Goal: Task Accomplishment & Management: Complete application form

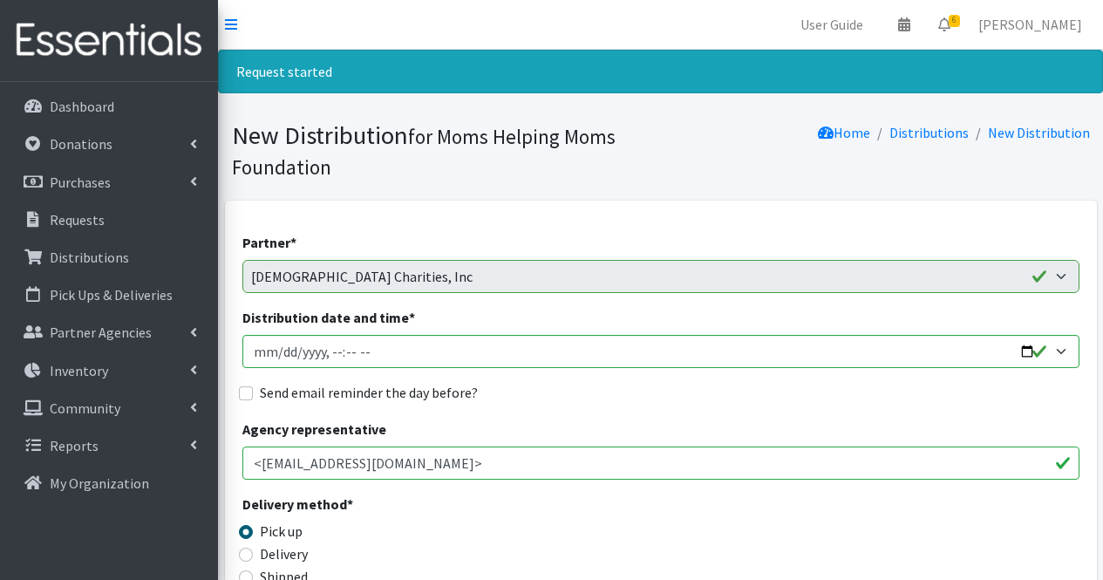
scroll to position [5282, 0]
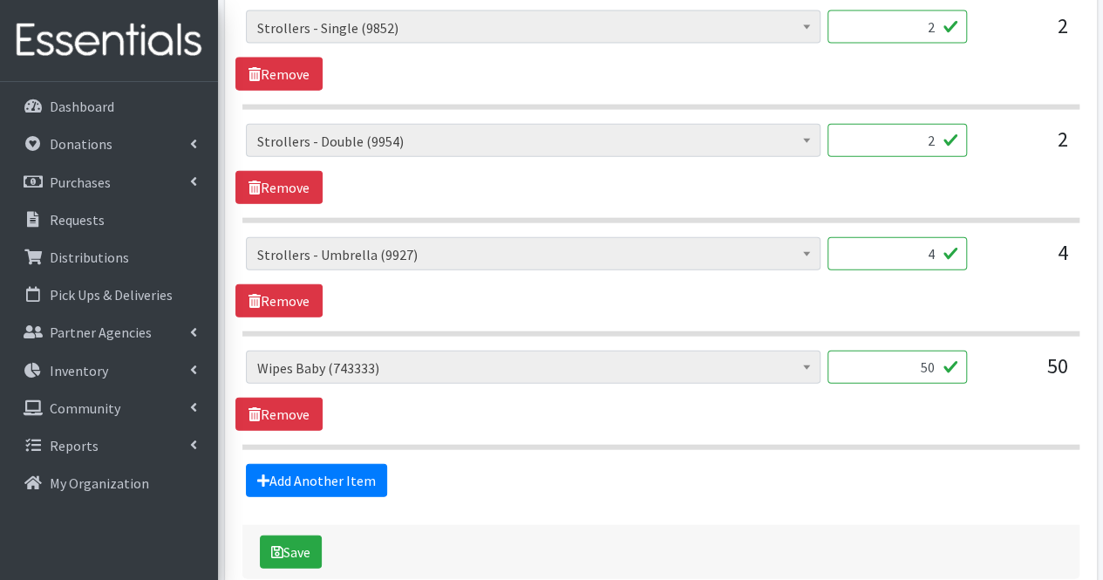
click at [935, 350] on input "50" at bounding box center [896, 366] width 139 height 33
type input "5"
type input "4728"
click at [934, 237] on input "4" at bounding box center [896, 253] width 139 height 33
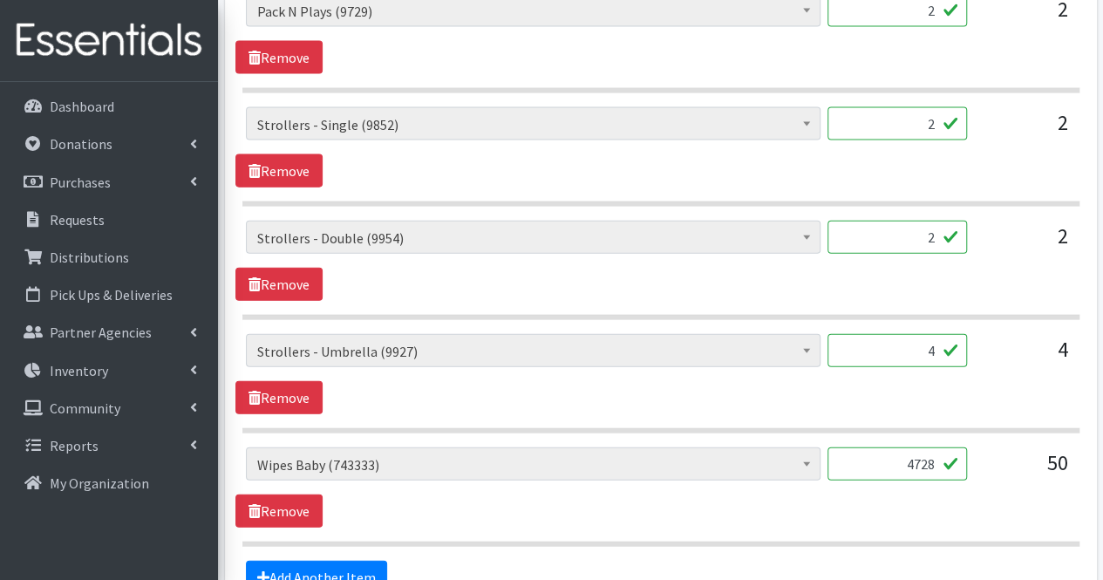
scroll to position [5182, 0]
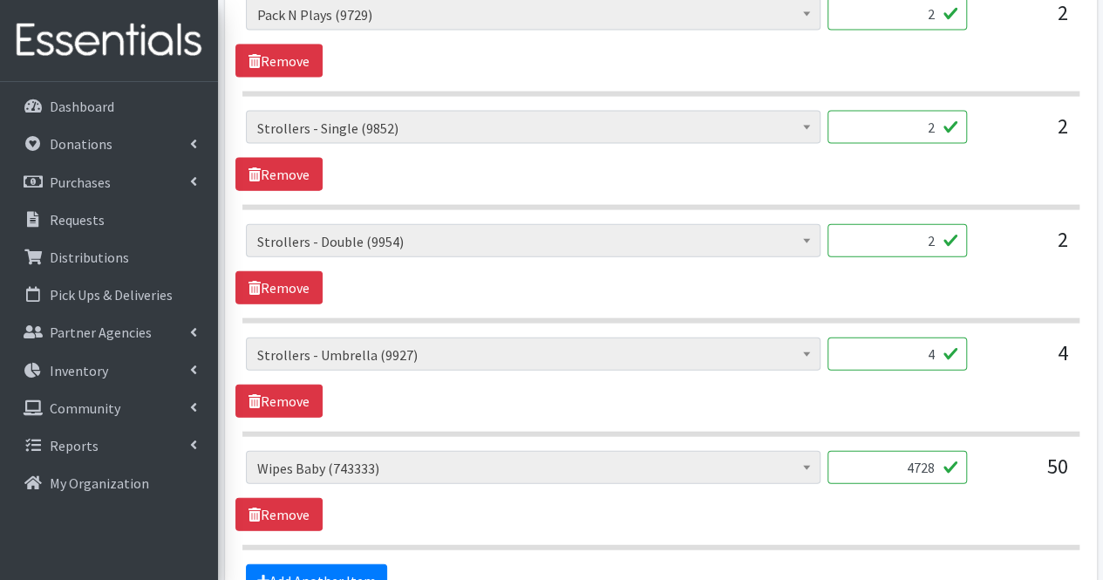
click at [935, 111] on input "2" at bounding box center [896, 127] width 139 height 33
type input "1"
drag, startPoint x: 930, startPoint y: 207, endPoint x: 951, endPoint y: 207, distance: 20.9
click at [951, 224] on input "2" at bounding box center [896, 240] width 139 height 33
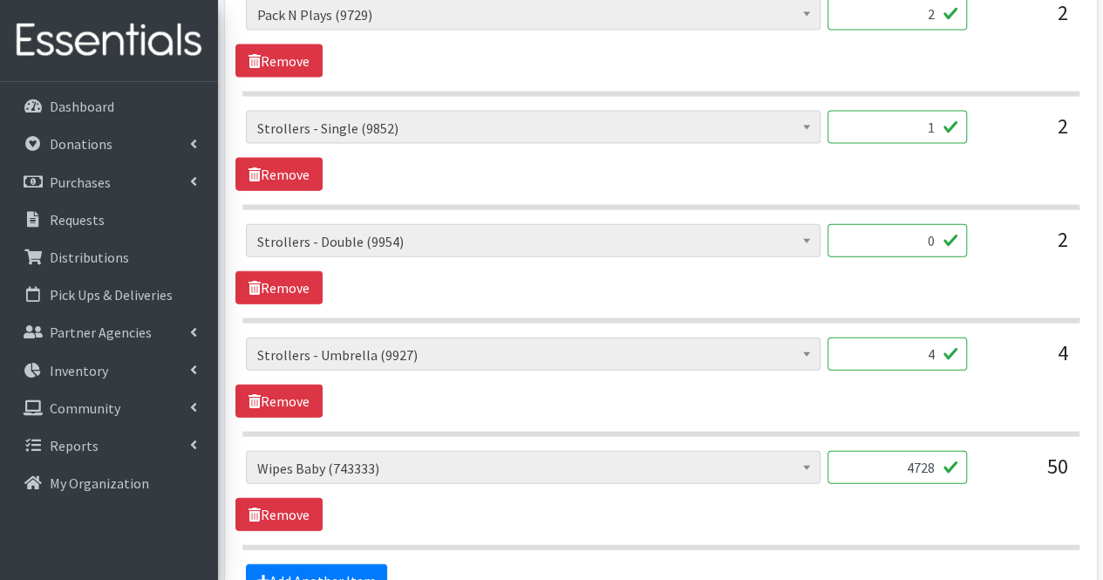
type input "0"
click at [933, 337] on input "4" at bounding box center [896, 353] width 139 height 33
type input "1"
click at [340, 564] on link "Add Another Item" at bounding box center [316, 580] width 141 height 33
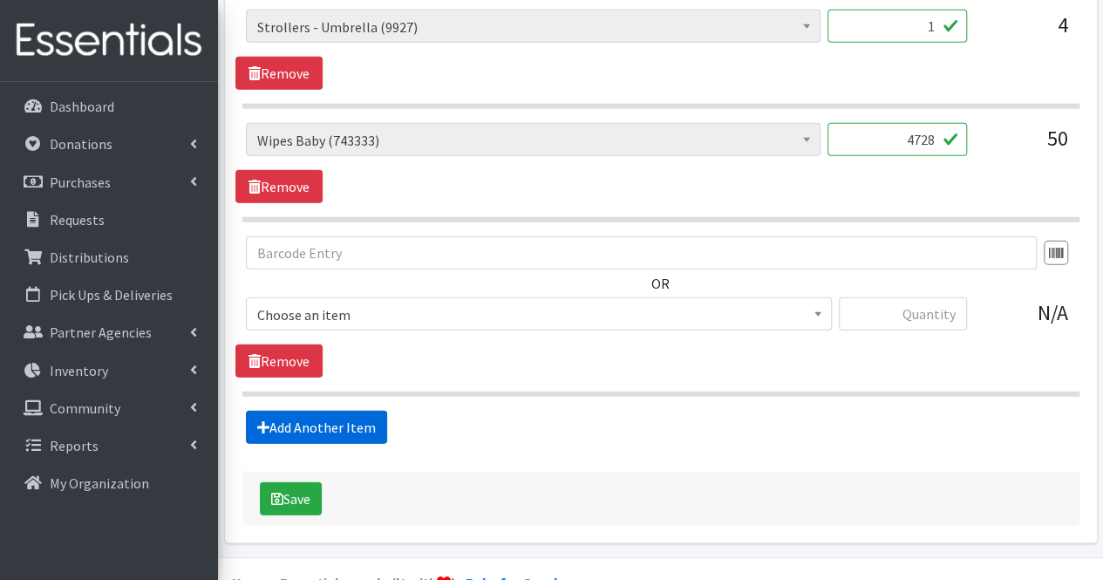
scroll to position [5512, 0]
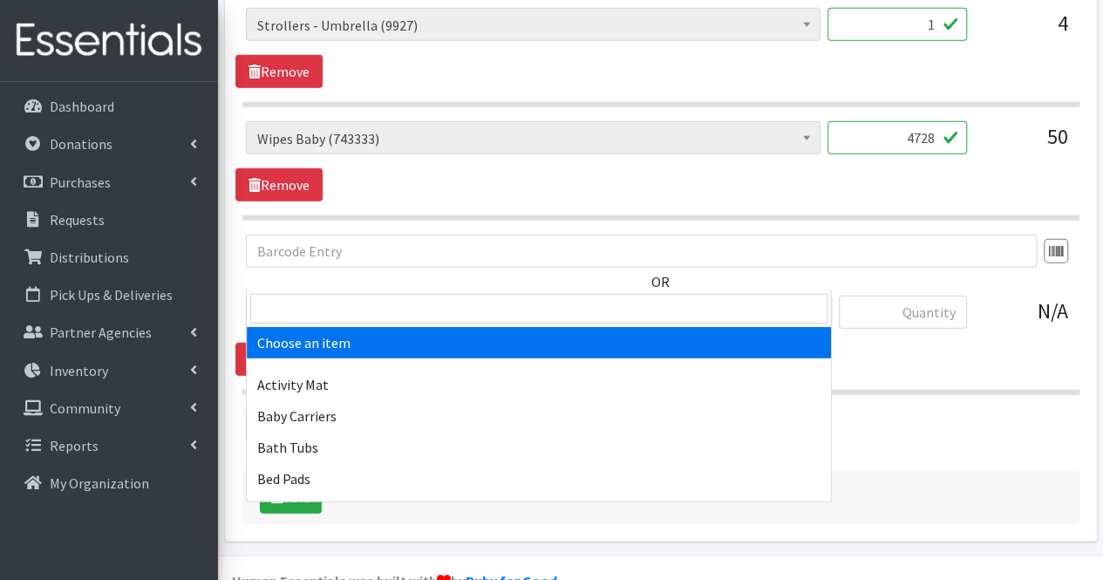
drag, startPoint x: 339, startPoint y: 268, endPoint x: 327, endPoint y: 302, distance: 35.3
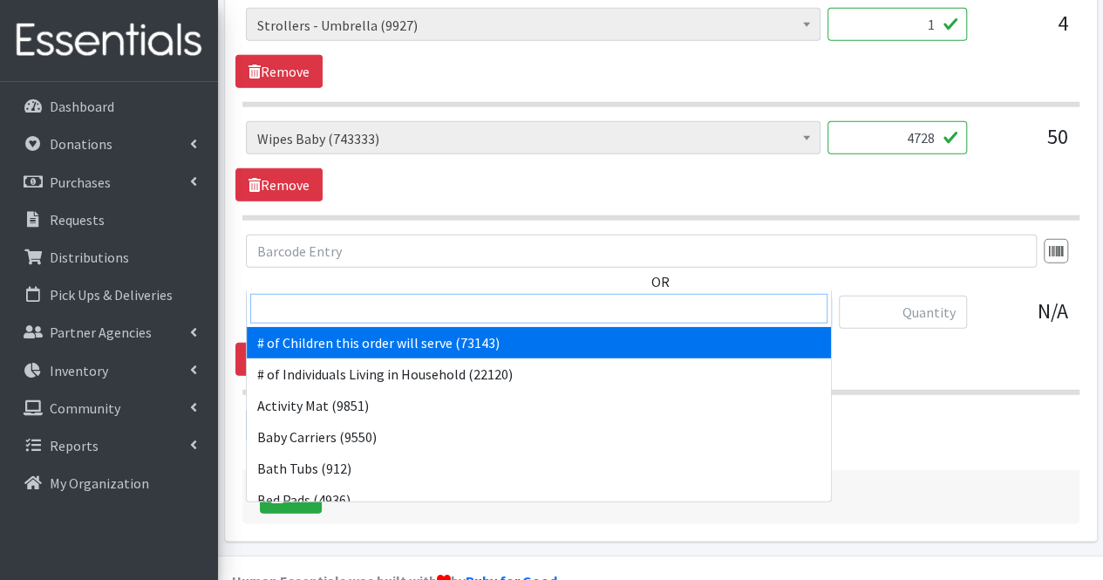
click at [327, 302] on input "search" at bounding box center [538, 309] width 577 height 30
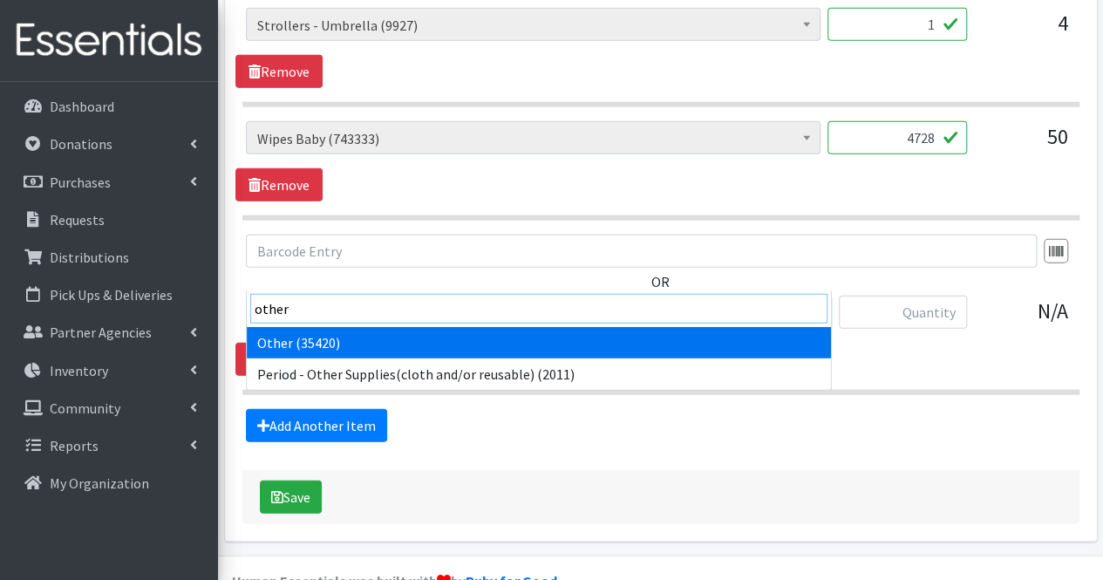
type input "other"
select select "316"
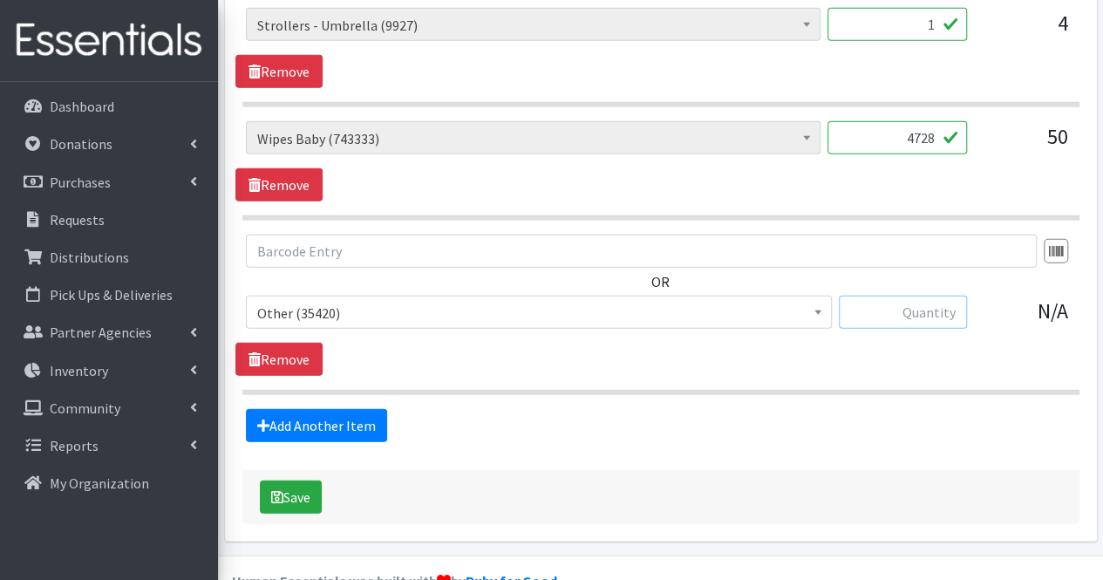
click at [903, 295] on input "text" at bounding box center [902, 311] width 128 height 33
type input "15"
click at [322, 409] on link "Add Another Item" at bounding box center [316, 425] width 141 height 33
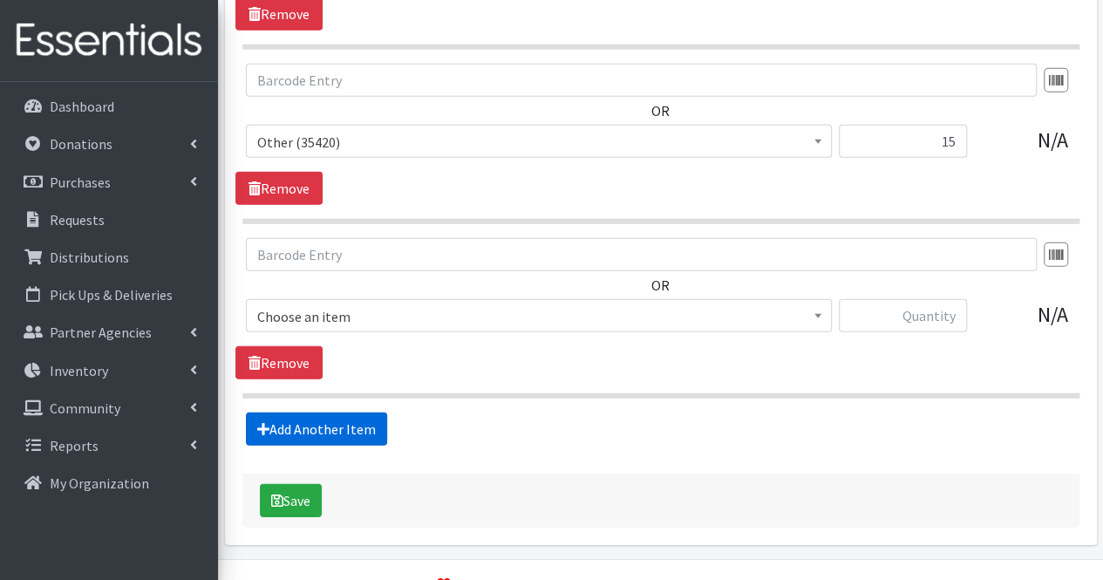
scroll to position [5685, 0]
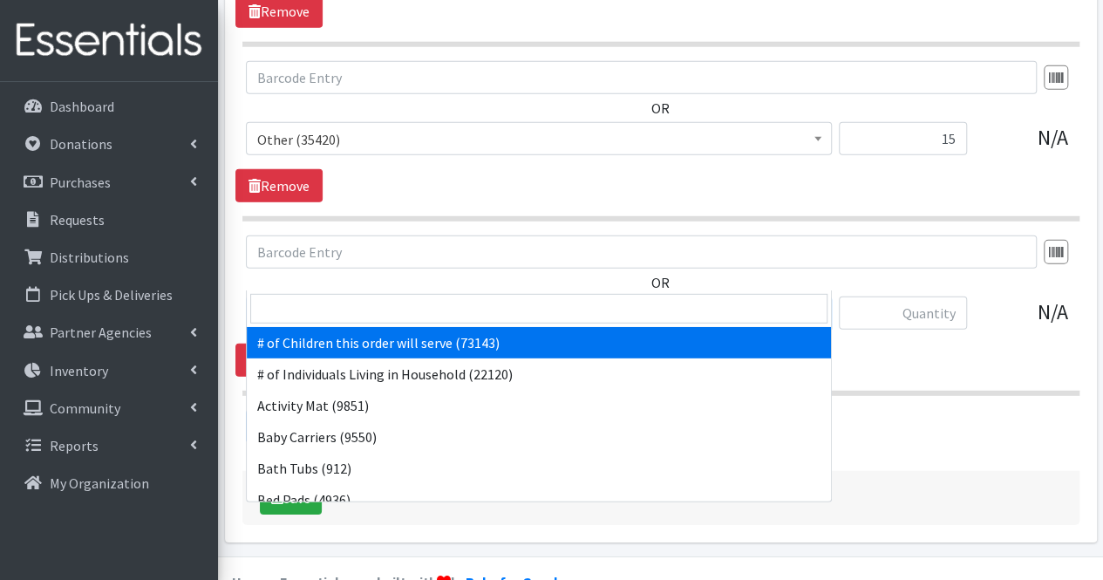
click at [324, 302] on span "# of Children this order will serve (73143)" at bounding box center [538, 314] width 563 height 24
click at [323, 301] on input "search" at bounding box center [538, 309] width 577 height 30
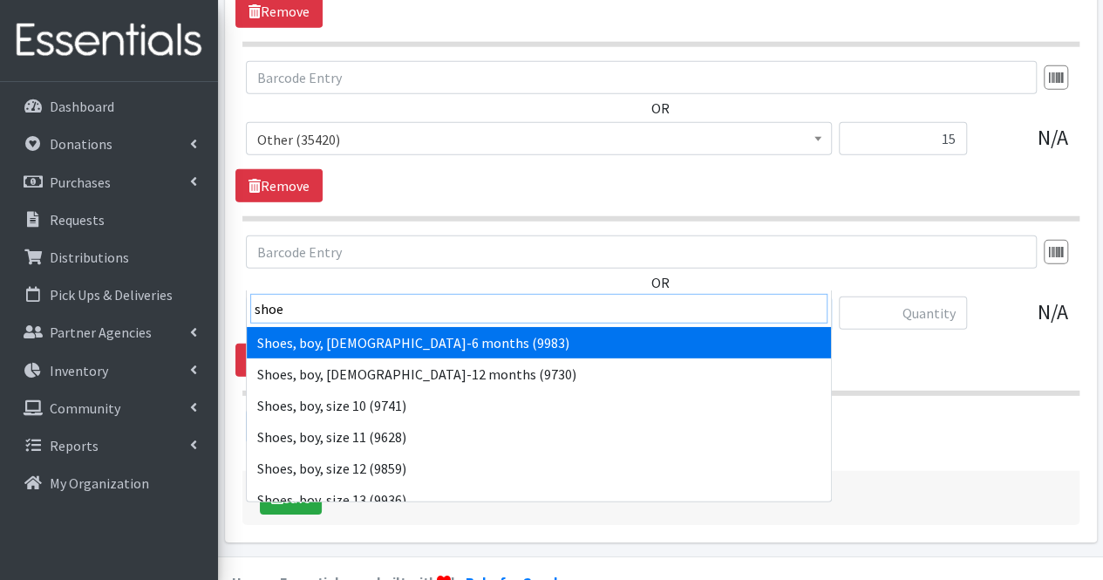
type input "shoes"
select select "5708"
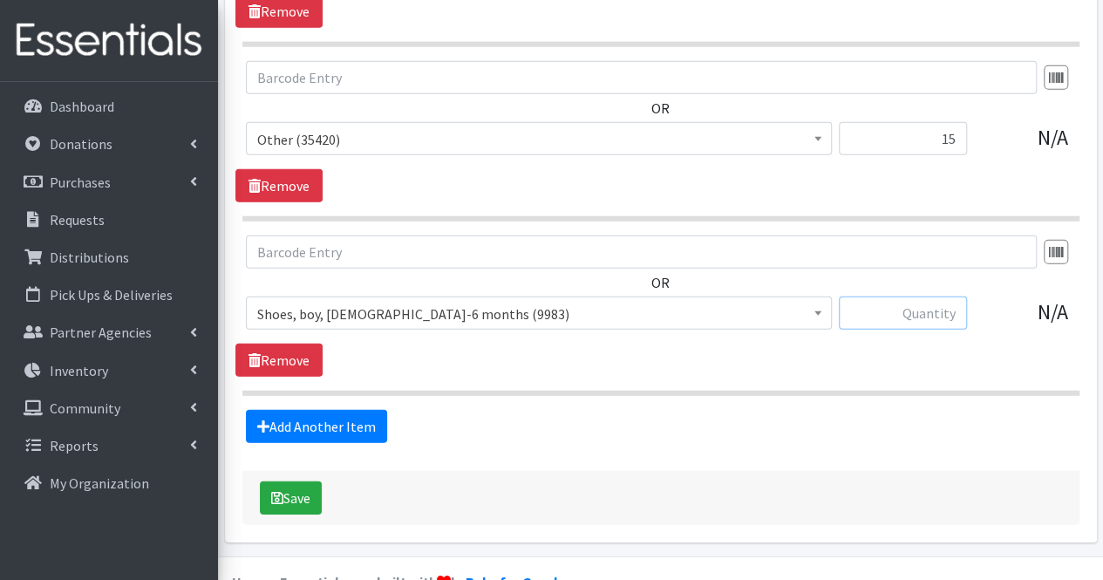
click at [933, 296] on input "text" at bounding box center [902, 312] width 128 height 33
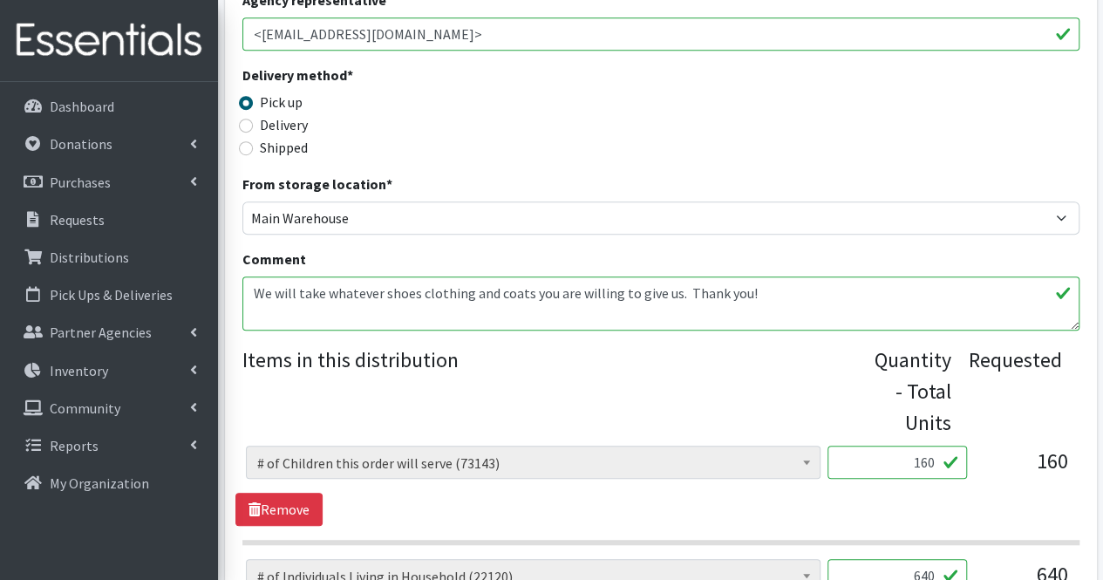
scroll to position [433, 0]
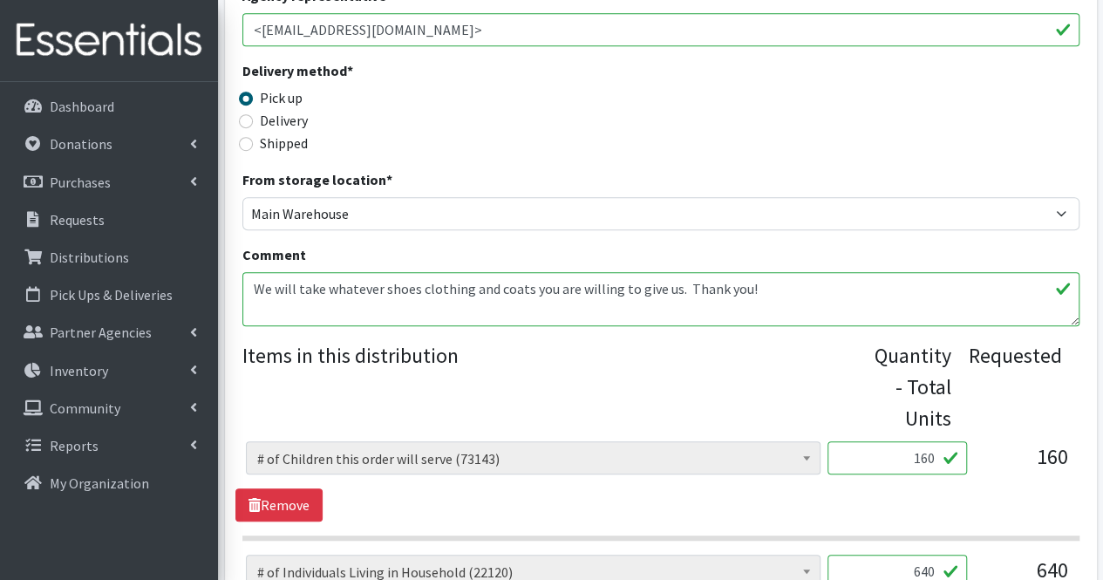
type input "60"
click at [279, 316] on textarea "We will take whatever shoes clothing and coats you are willing to give us. Than…" at bounding box center [660, 299] width 837 height 54
click at [765, 294] on textarea "We will take whatever shoes clothing and coats you are willing to give us. Than…" at bounding box center [660, 299] width 837 height 54
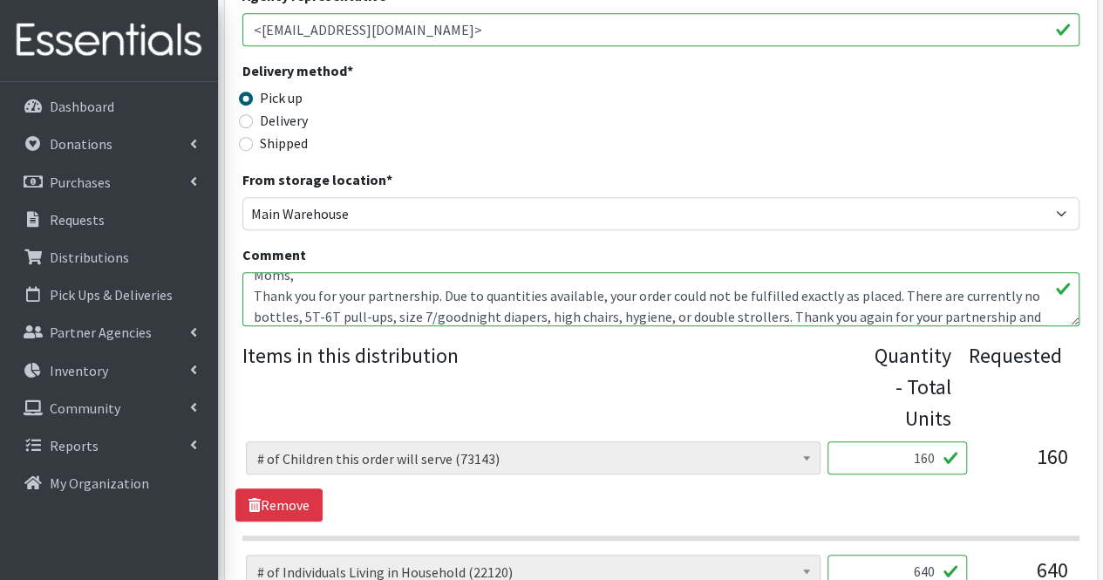
scroll to position [77, 0]
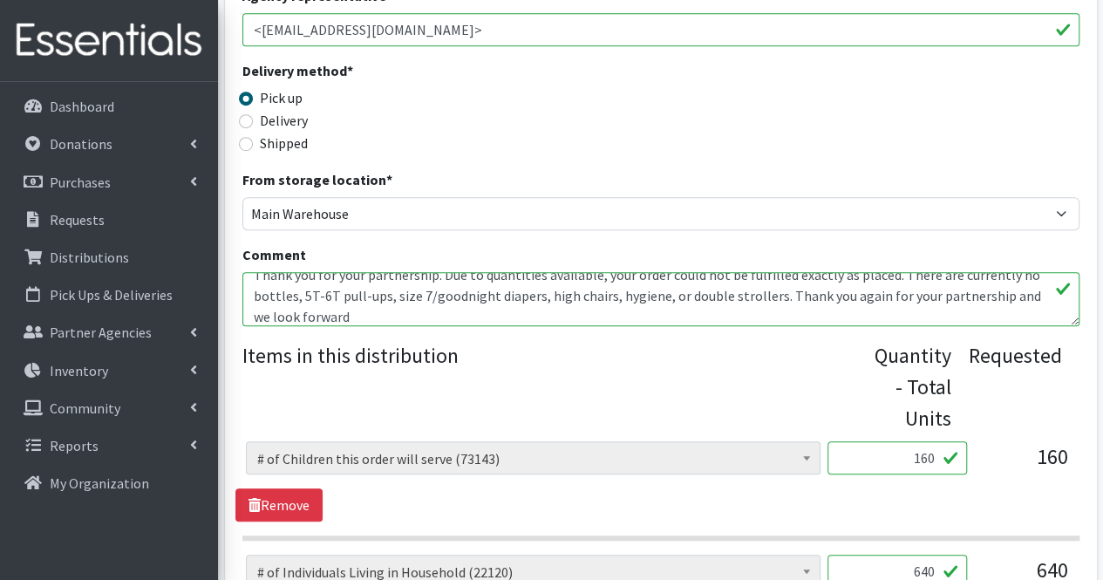
click at [771, 294] on textarea "We will take whatever shoes clothing and coats you are willing to give us. Than…" at bounding box center [660, 299] width 837 height 54
click at [635, 309] on textarea "We will take whatever shoes clothing and coats you are willing to give us. Than…" at bounding box center [660, 299] width 837 height 54
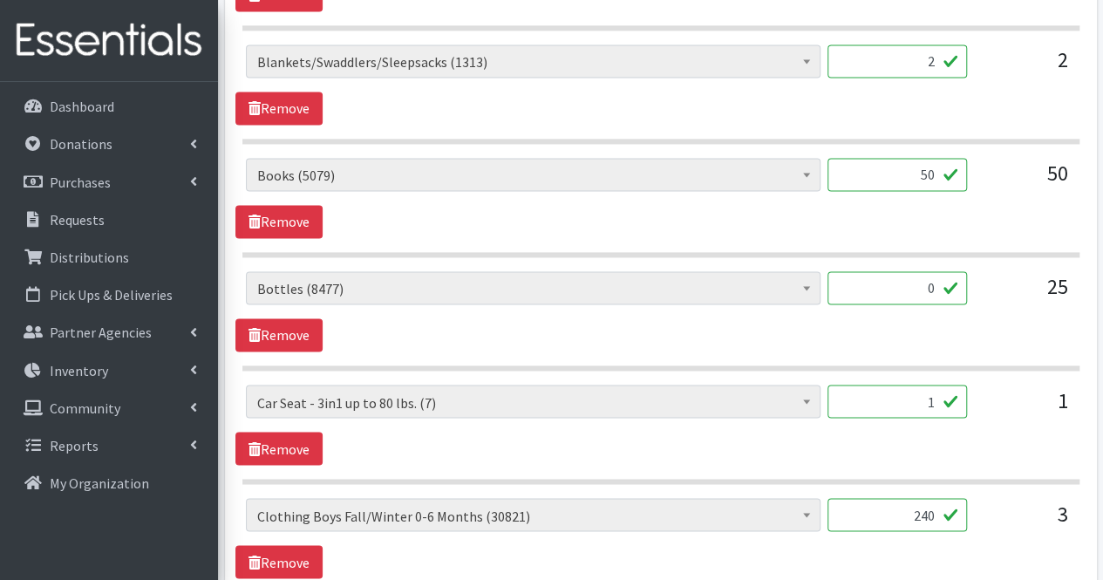
scroll to position [1284, 0]
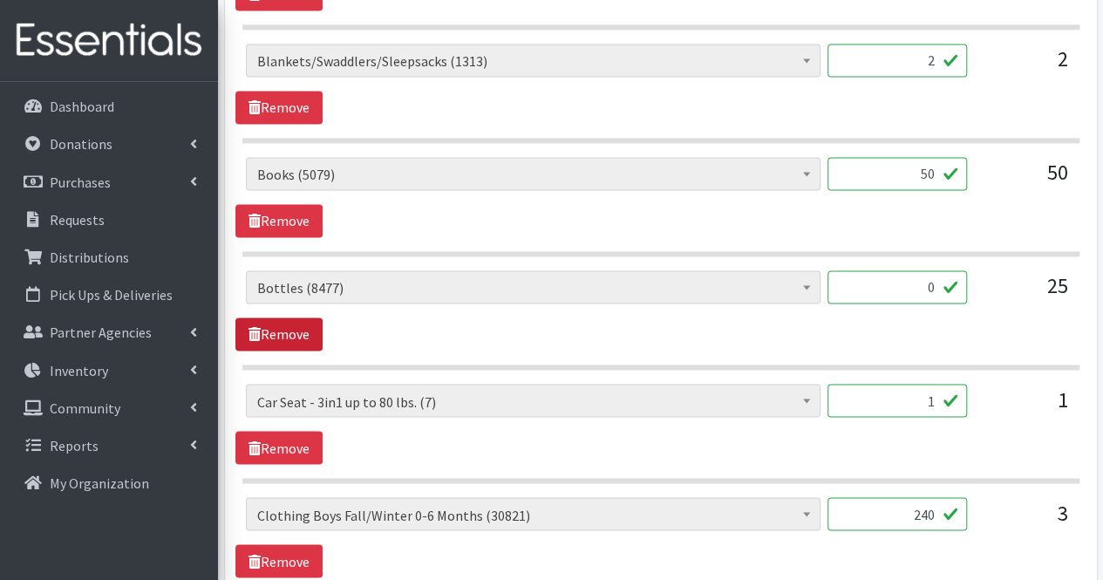
click at [290, 323] on link "Remove" at bounding box center [278, 333] width 87 height 33
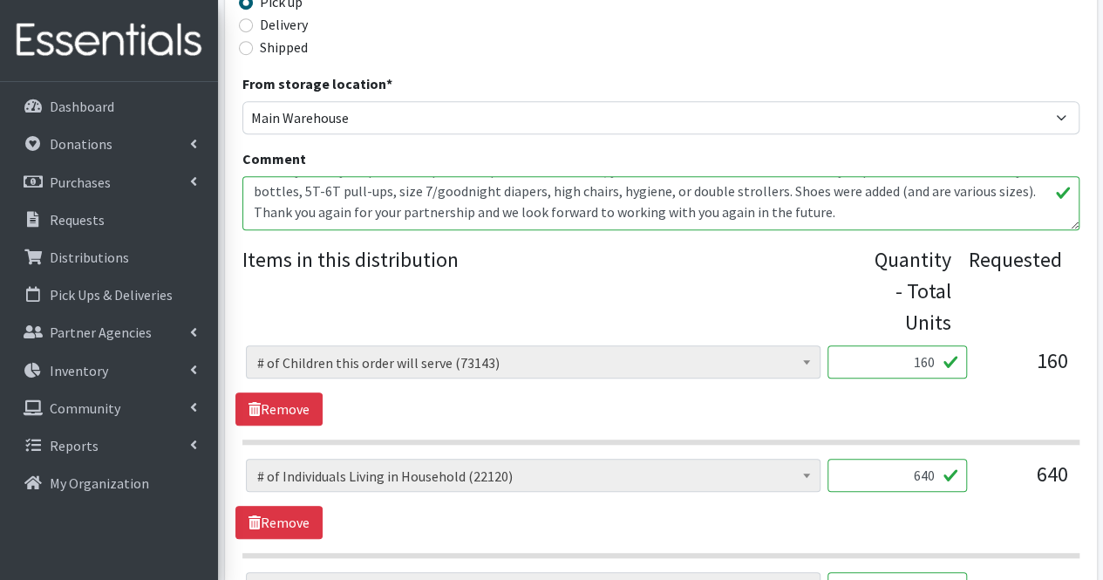
scroll to position [85, 0]
click at [1011, 196] on textarea "We will take whatever shoes clothing and coats you are willing to give us. Than…" at bounding box center [660, 203] width 837 height 54
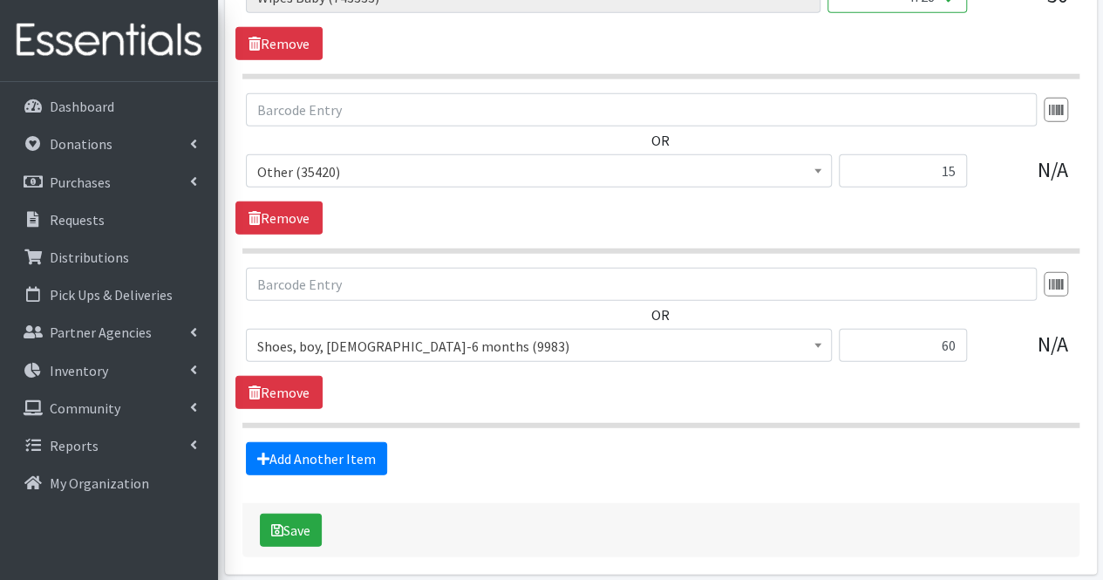
scroll to position [5573, 0]
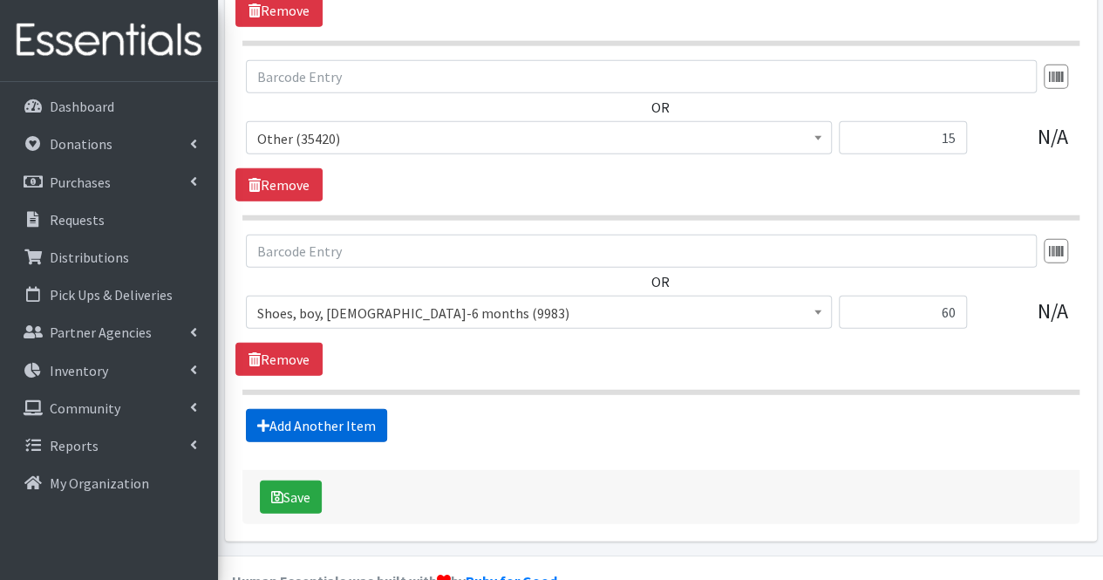
type textarea "We will take whatever shoes clothing and coats you are willing to give us. Than…"
click at [309, 409] on link "Add Another Item" at bounding box center [316, 425] width 141 height 33
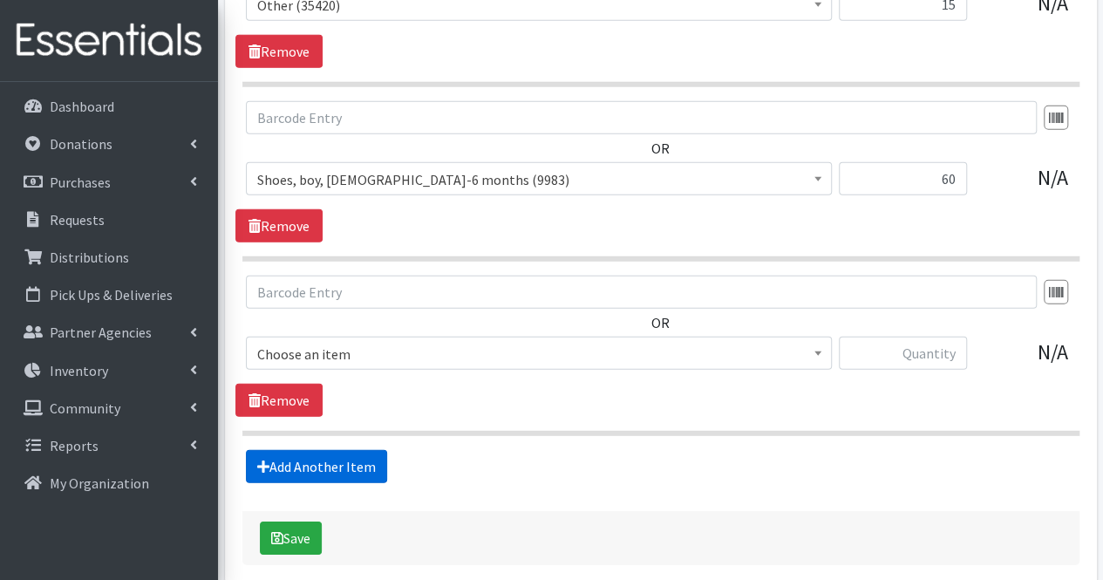
scroll to position [5746, 0]
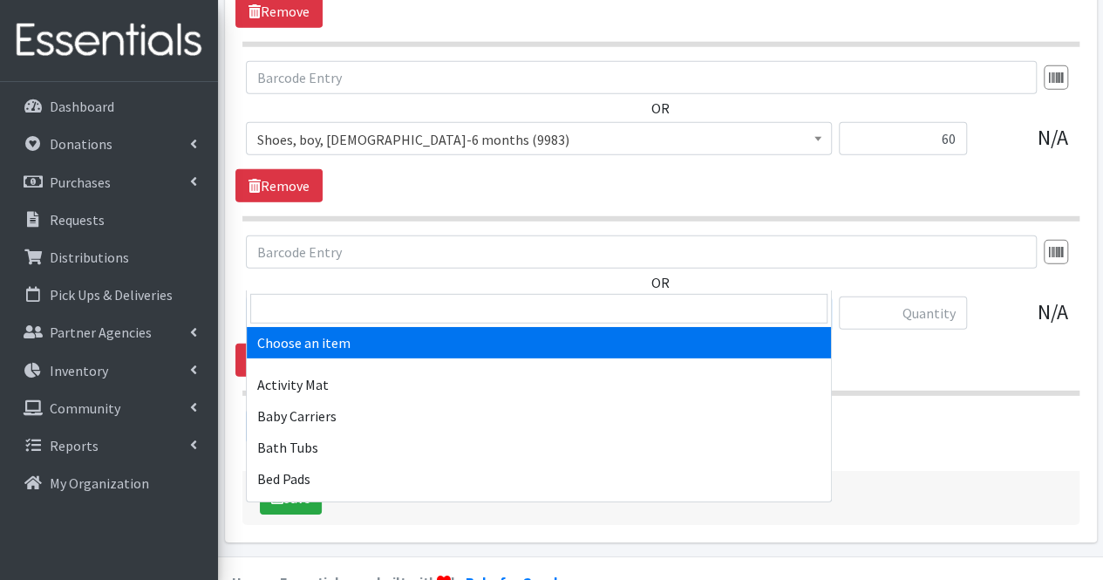
click at [309, 302] on span "Choose an item" at bounding box center [538, 314] width 563 height 24
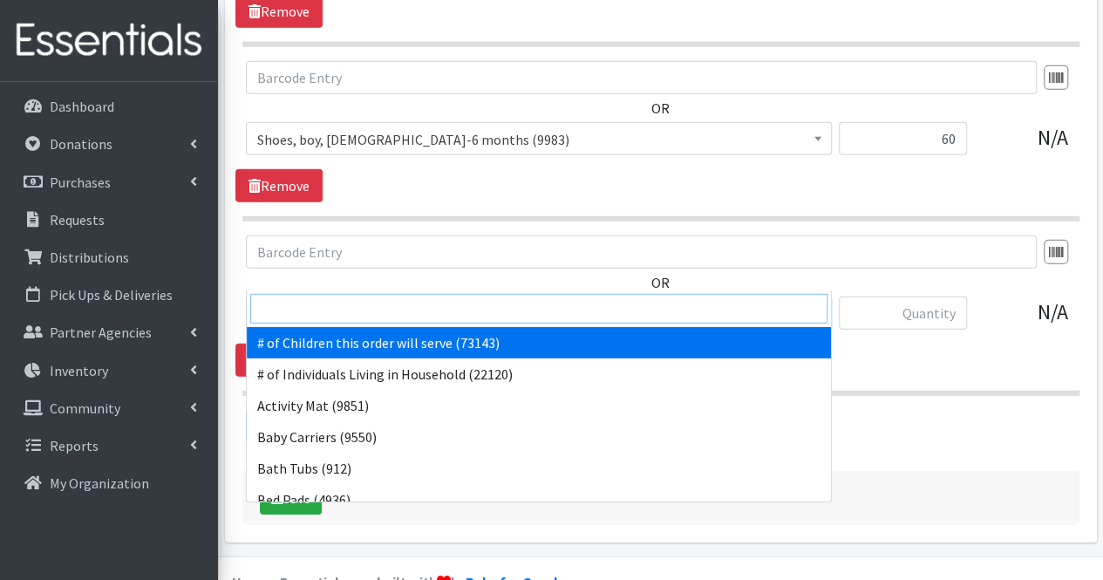
click at [304, 299] on input "search" at bounding box center [538, 309] width 577 height 30
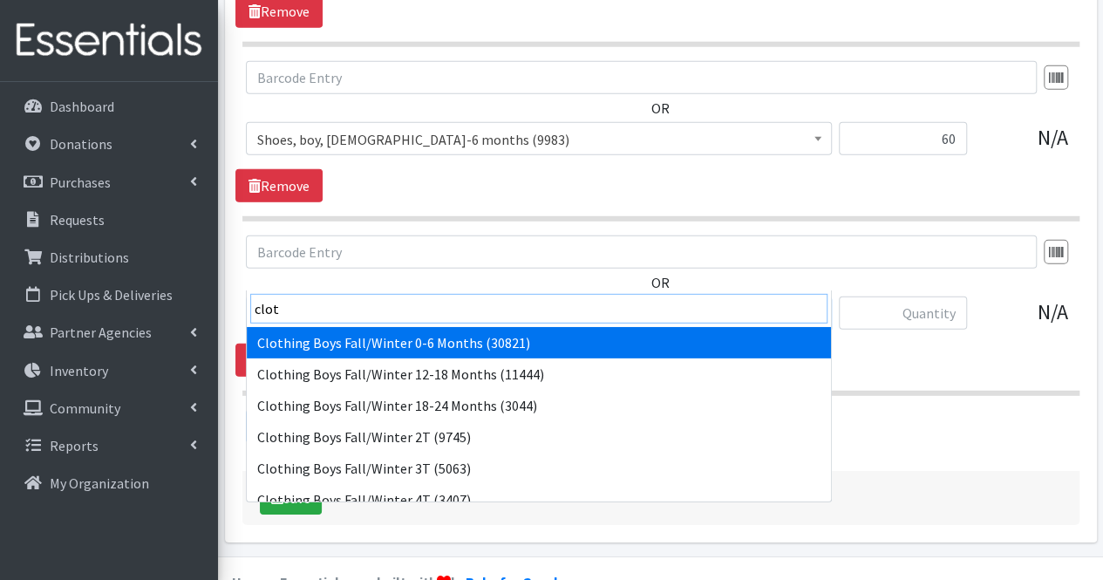
type input "cloth"
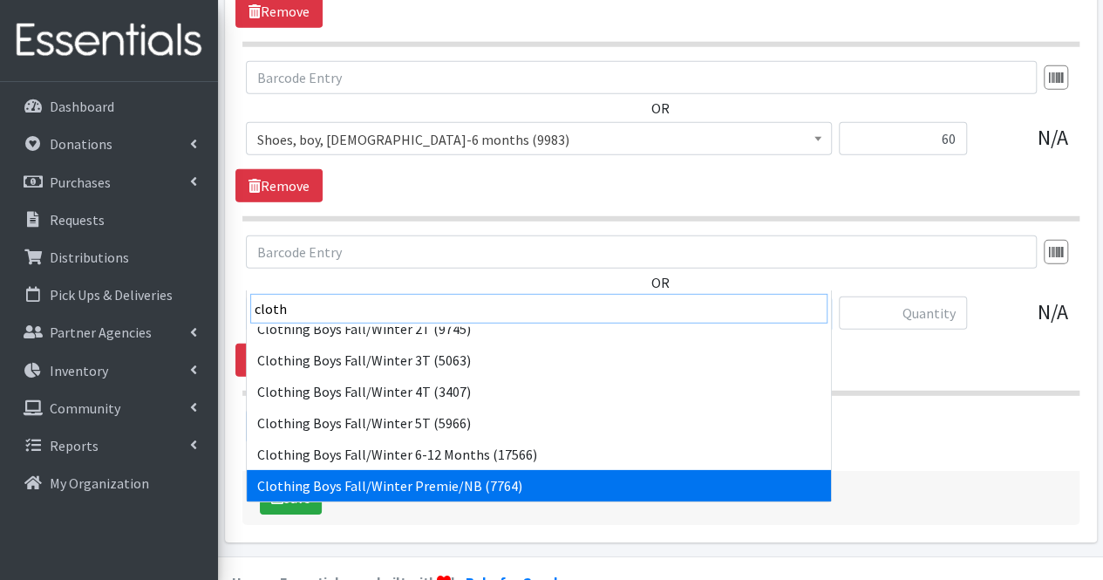
scroll to position [139, 0]
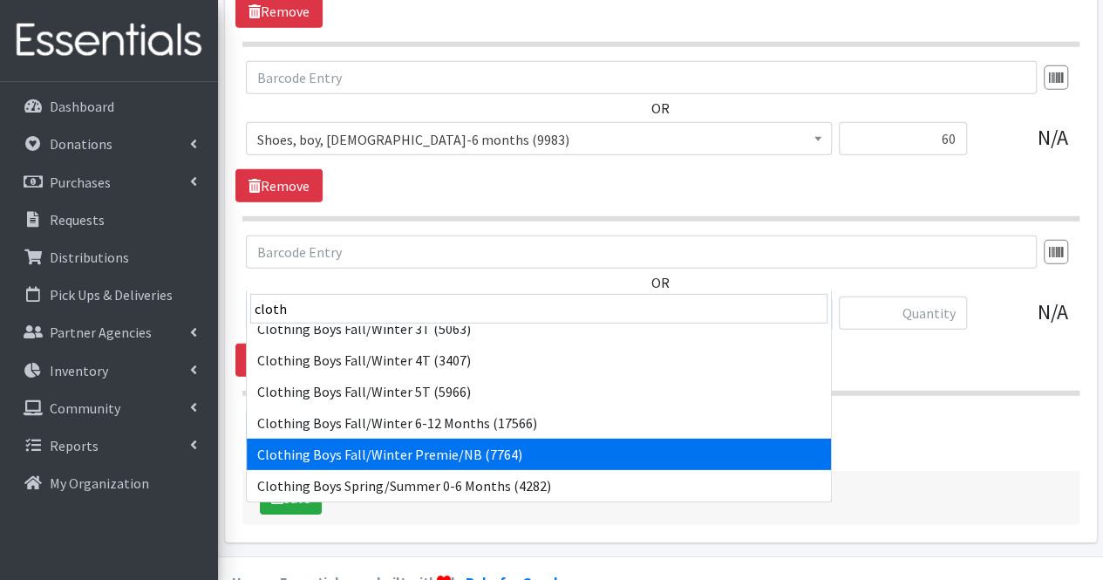
select select "5703"
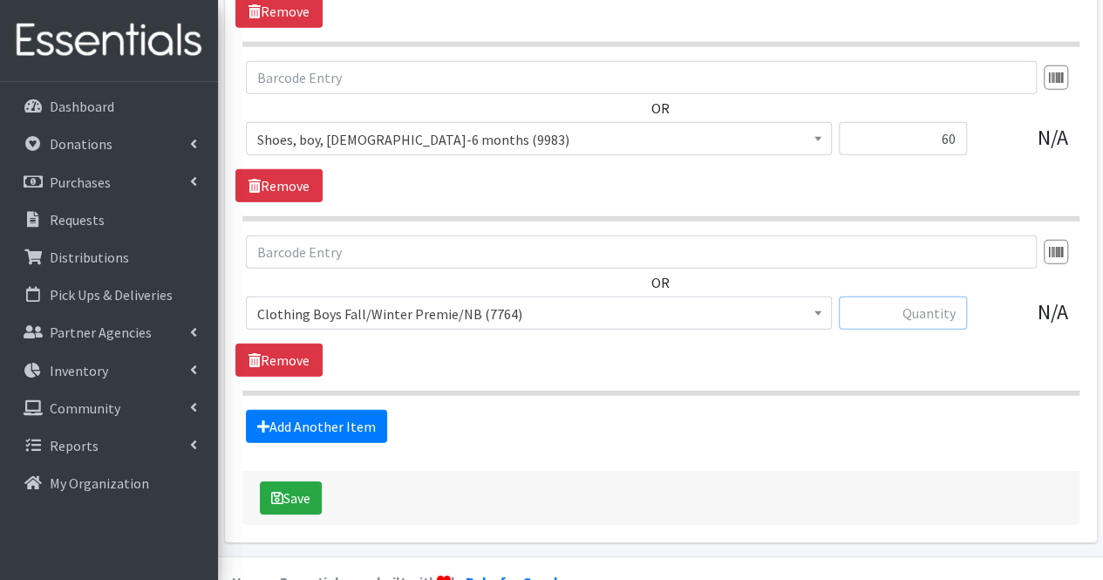
click at [906, 296] on input "text" at bounding box center [902, 312] width 128 height 33
type input "120"
click at [350, 410] on link "Add Another Item" at bounding box center [316, 426] width 141 height 33
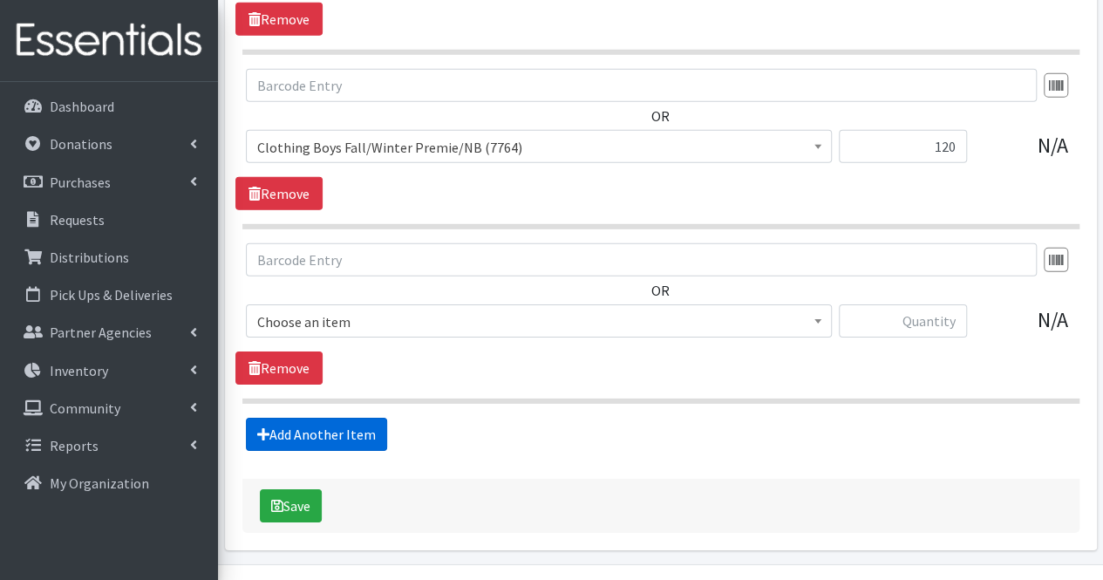
scroll to position [5920, 0]
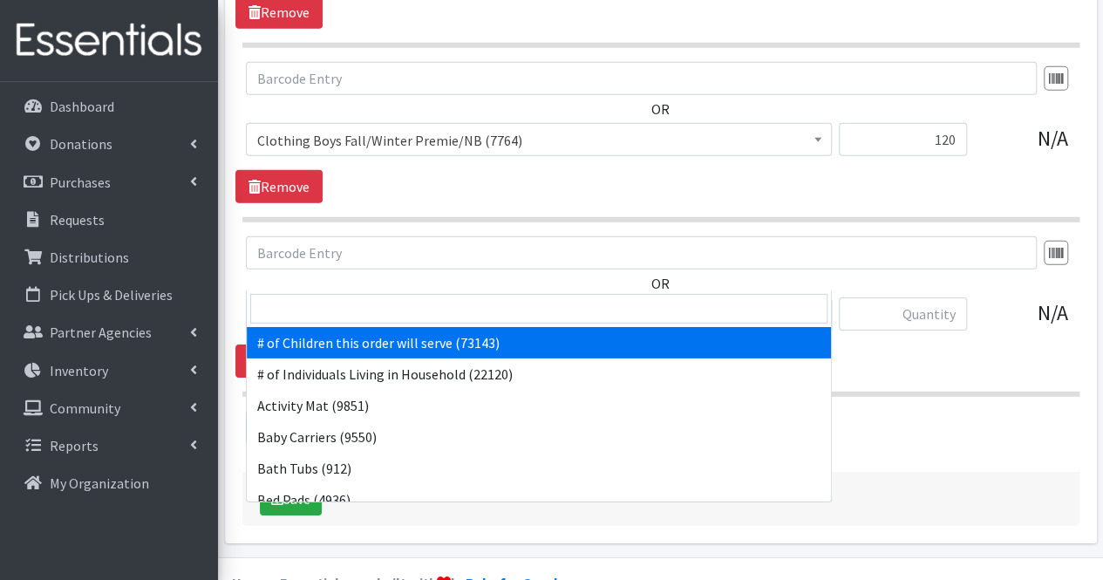
click at [302, 302] on span "# of Children this order will serve (73143)" at bounding box center [538, 314] width 563 height 24
click at [291, 304] on input "search" at bounding box center [538, 309] width 577 height 30
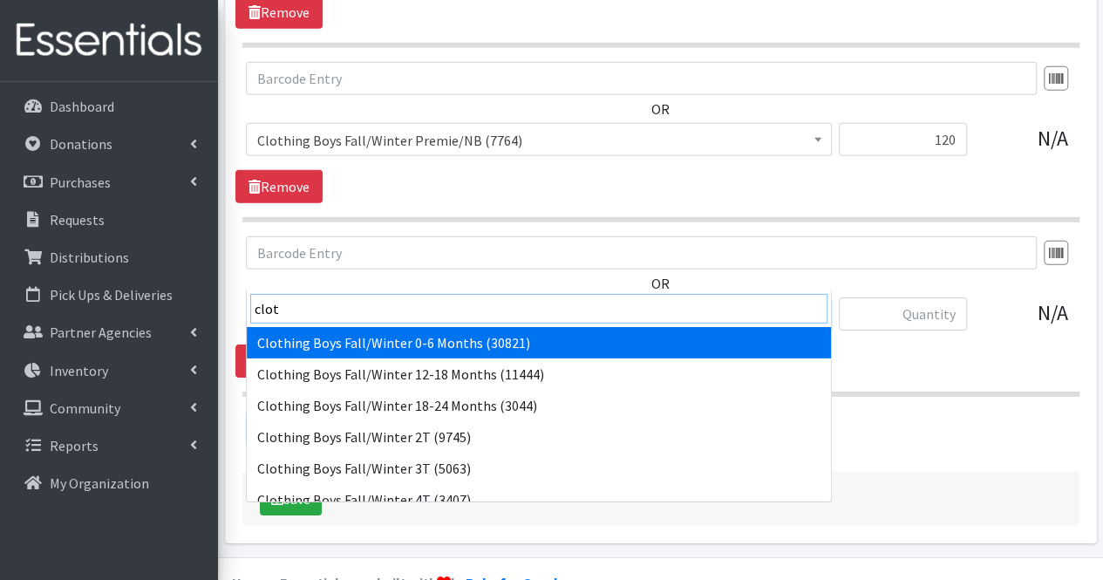
type input "cloth"
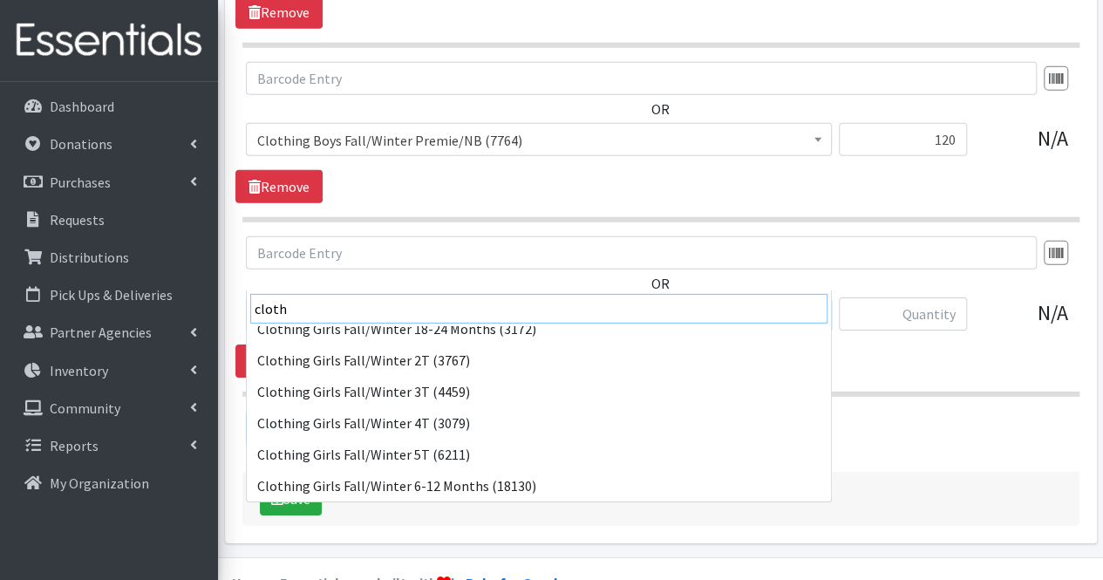
scroll to position [704, 0]
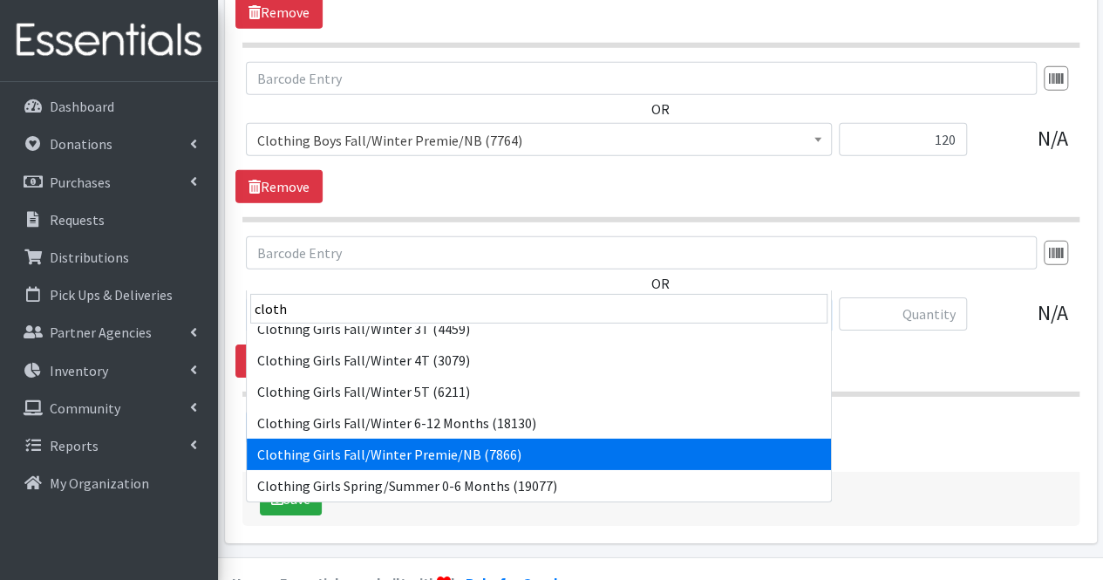
select select "5731"
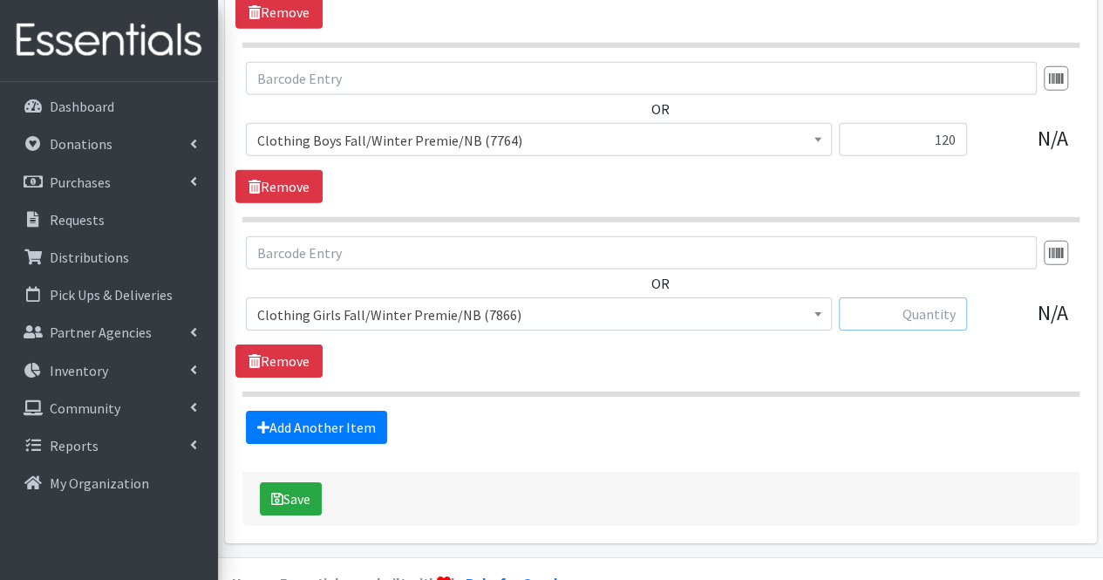
click at [937, 297] on input "text" at bounding box center [902, 313] width 128 height 33
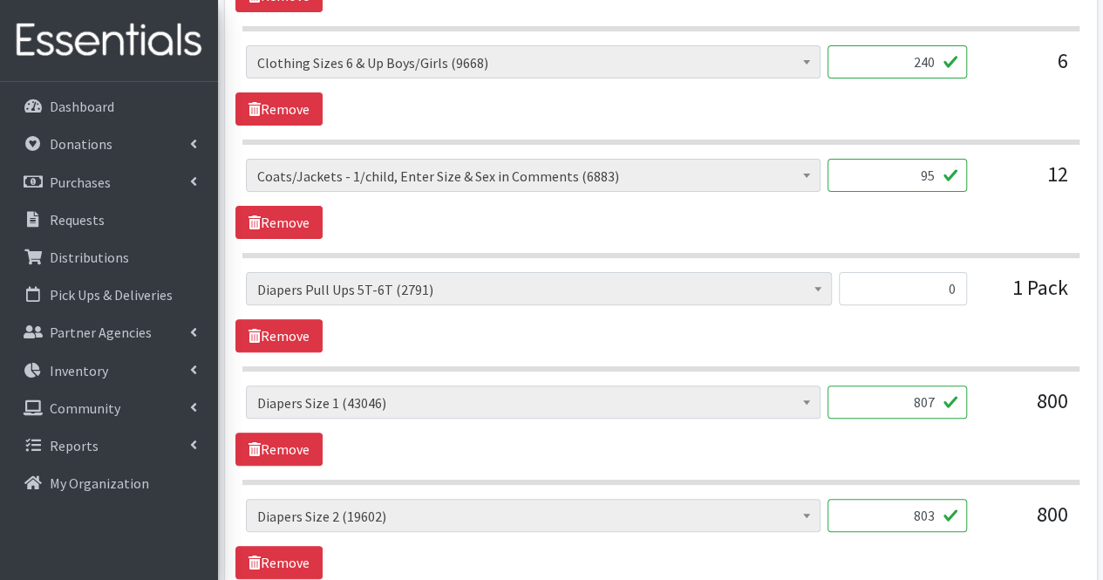
scroll to position [3444, 0]
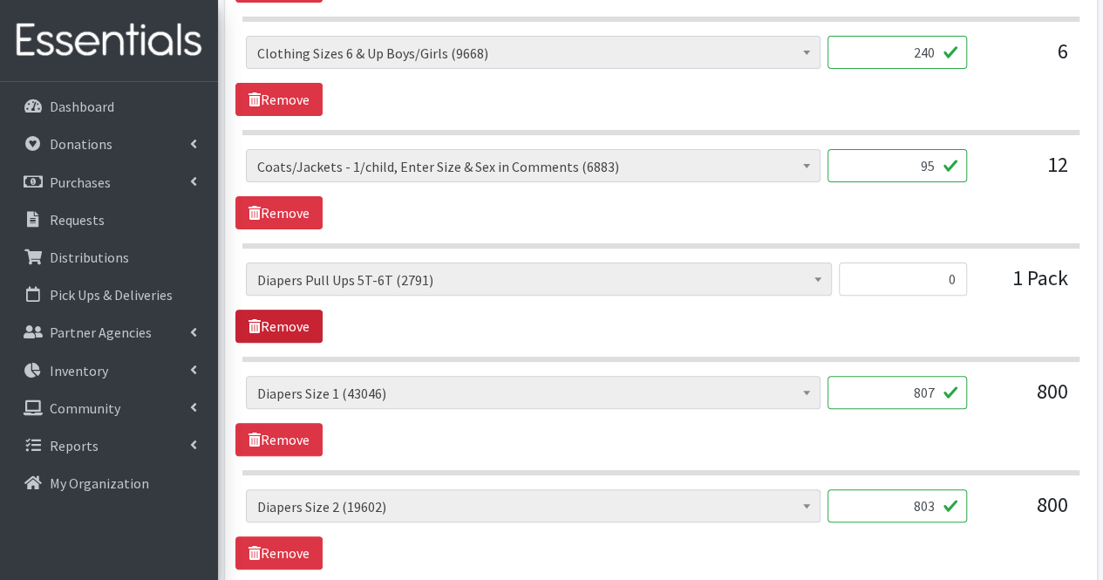
type input "120"
click at [301, 309] on link "Remove" at bounding box center [278, 325] width 87 height 33
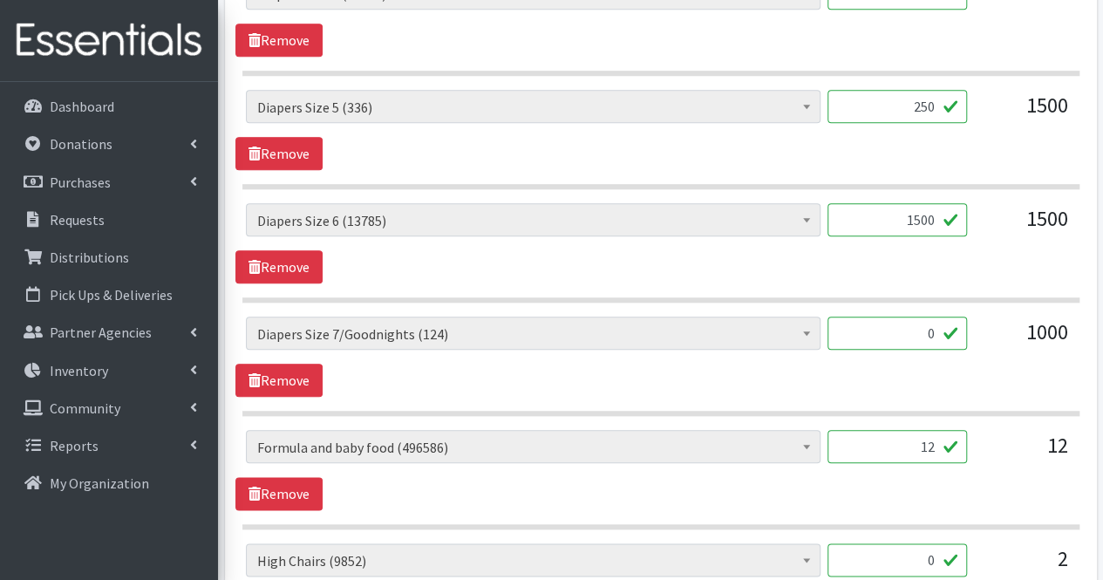
scroll to position [4072, 0]
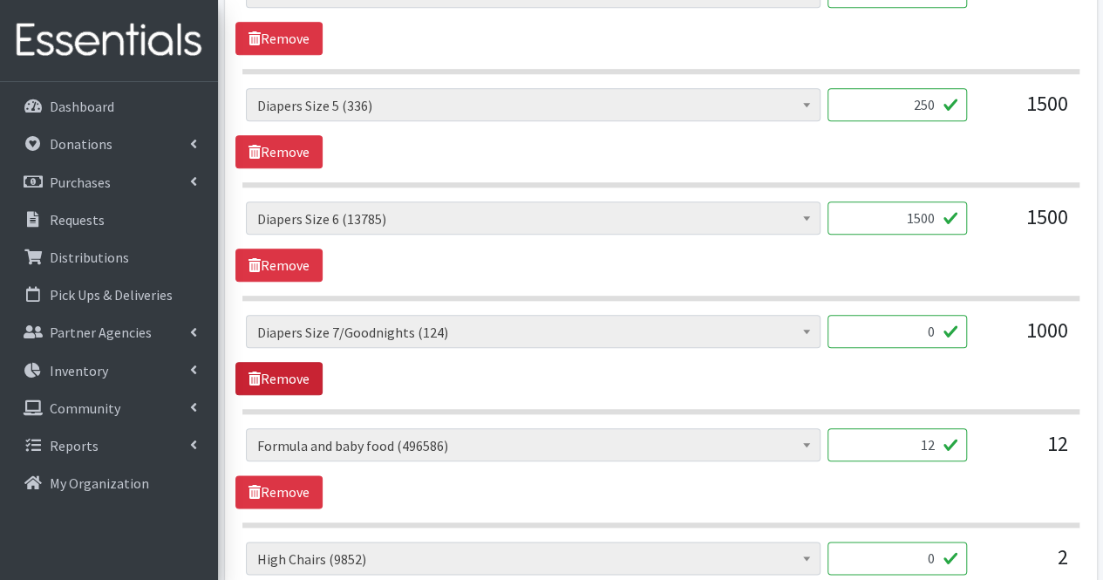
click at [307, 362] on link "Remove" at bounding box center [278, 378] width 87 height 33
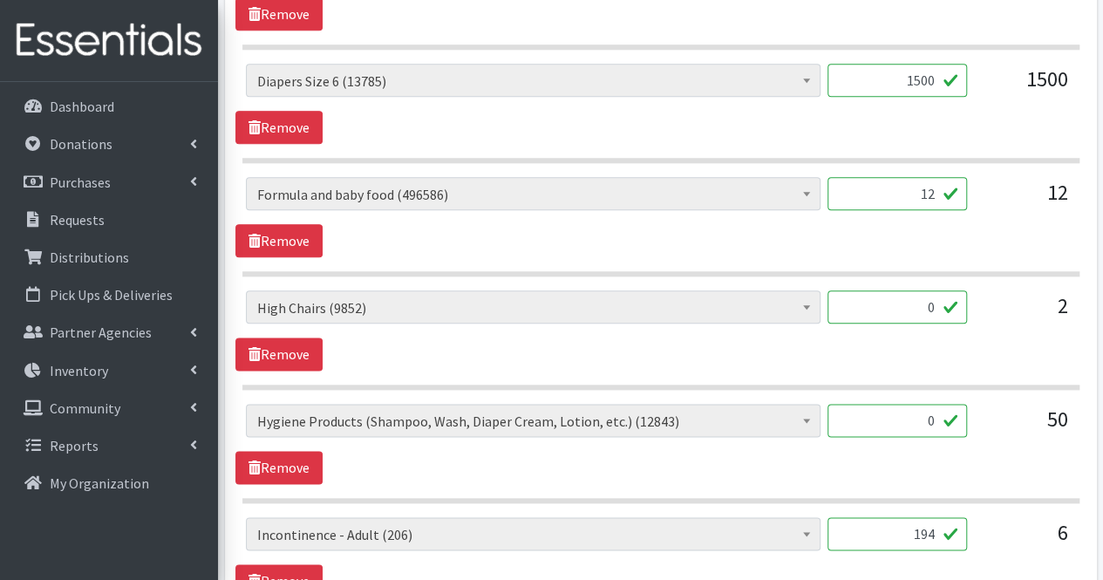
scroll to position [4210, 0]
click at [304, 336] on link "Remove" at bounding box center [278, 352] width 87 height 33
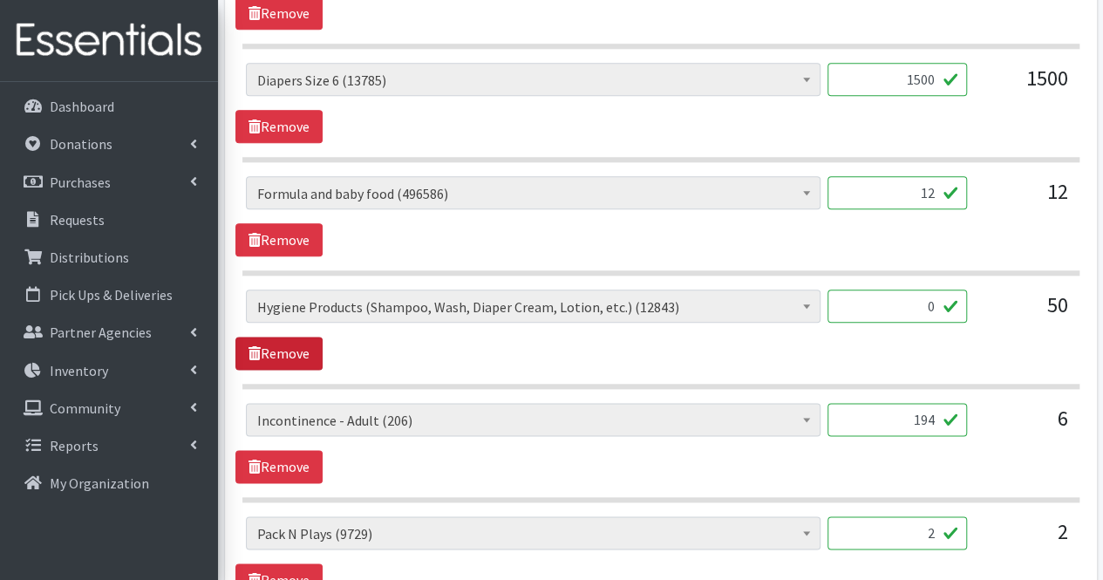
click at [304, 336] on link "Remove" at bounding box center [278, 352] width 87 height 33
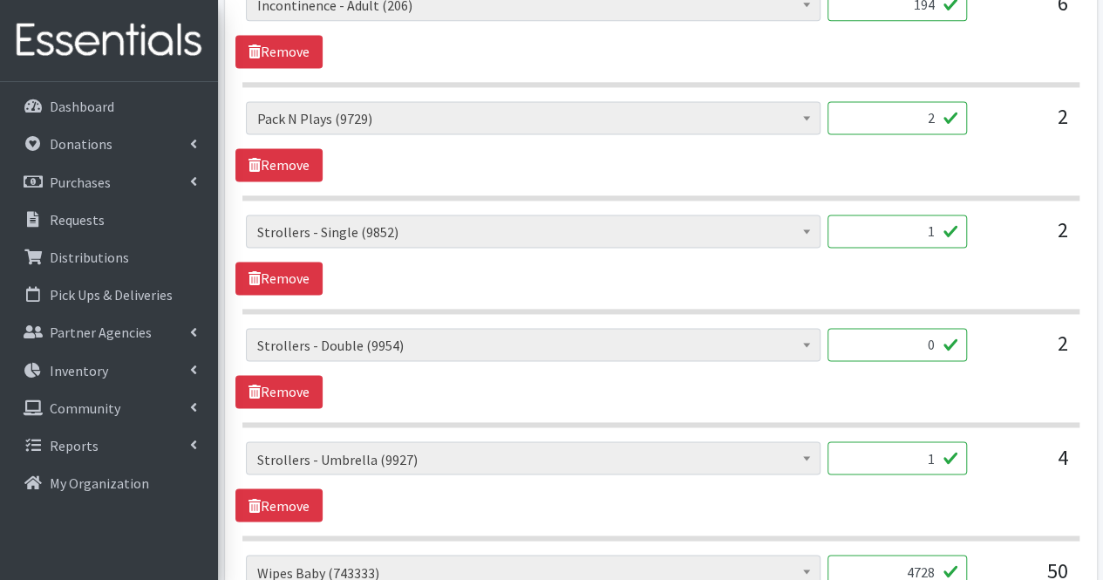
scroll to position [4513, 0]
click at [297, 374] on link "Remove" at bounding box center [278, 390] width 87 height 33
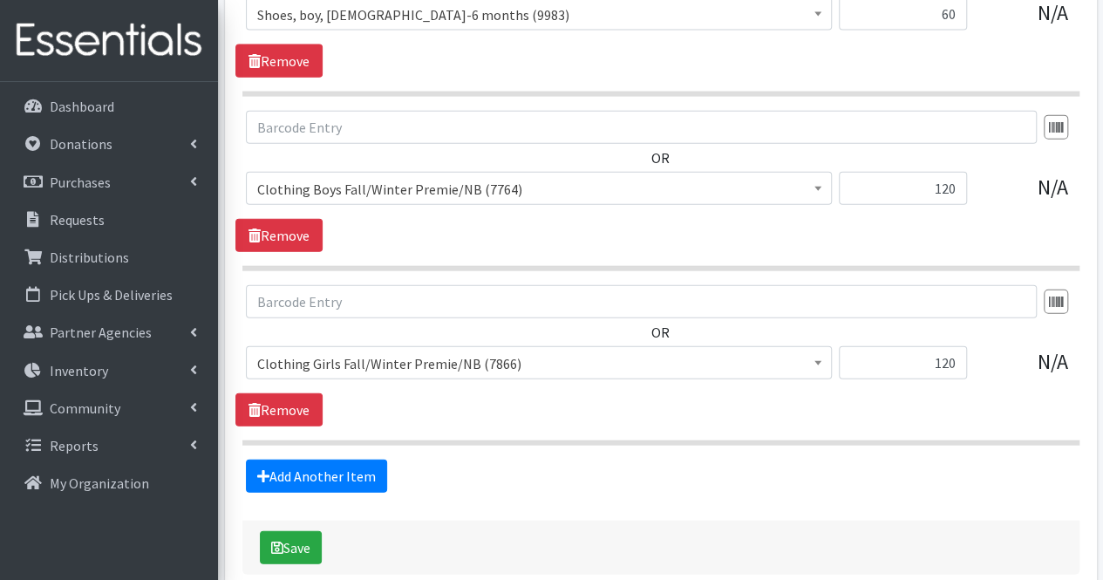
scroll to position [5308, 0]
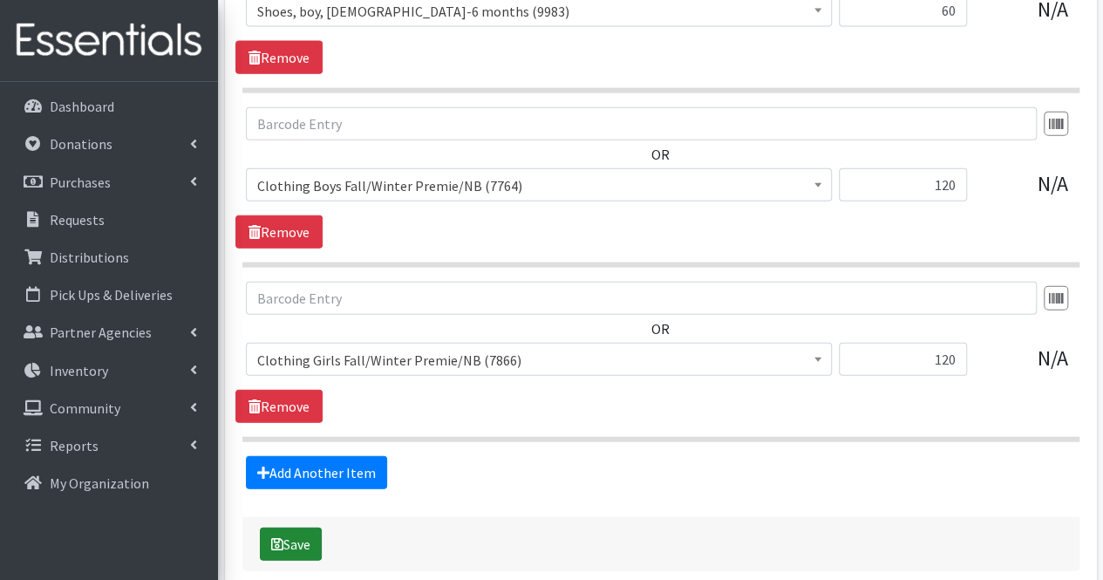
click at [293, 527] on button "Save" at bounding box center [291, 543] width 62 height 33
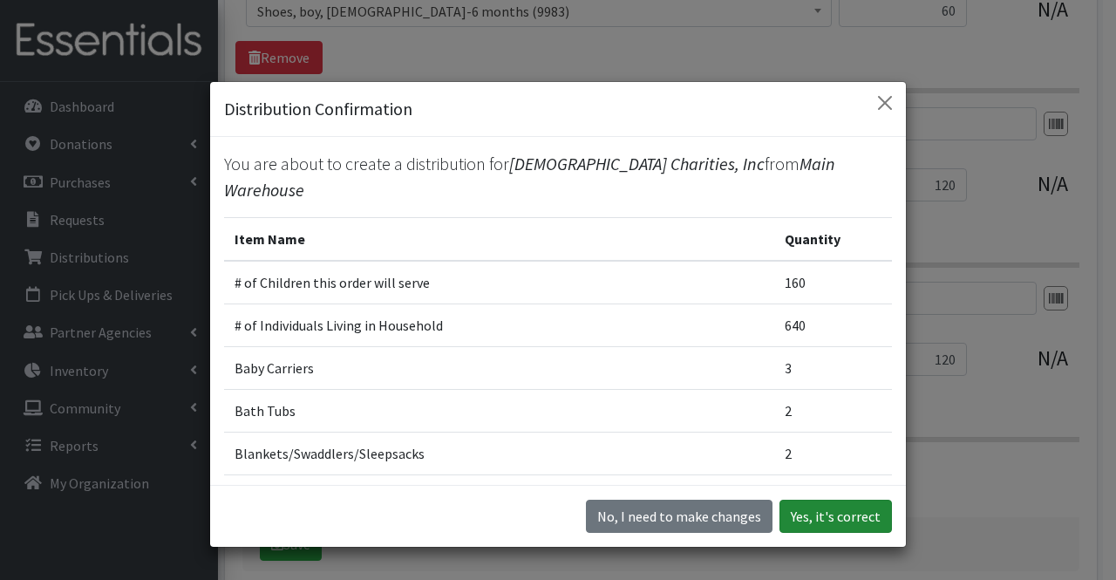
click at [824, 519] on button "Yes, it's correct" at bounding box center [835, 515] width 112 height 33
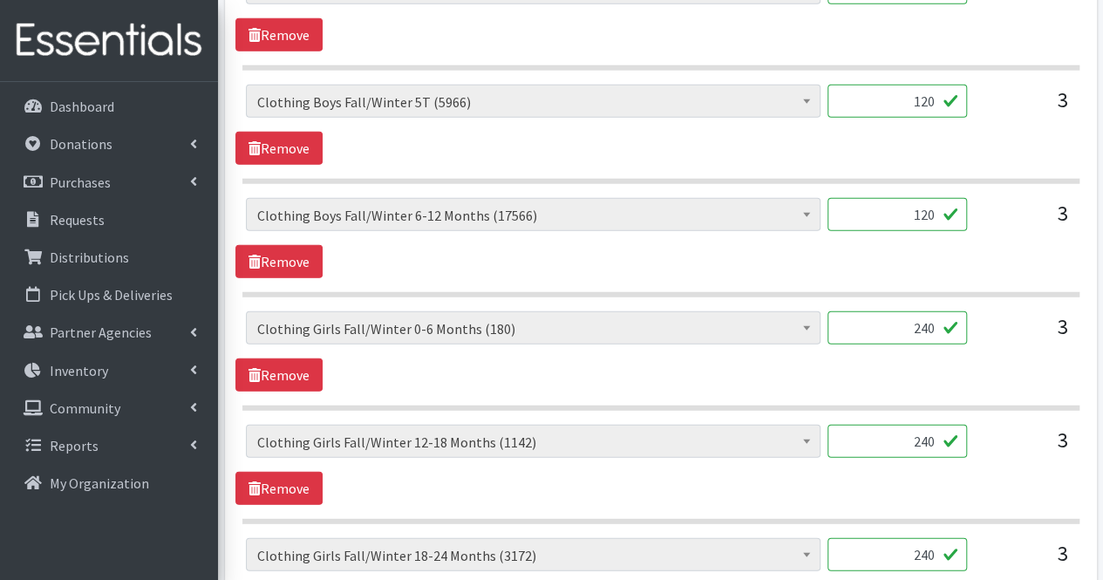
scroll to position [2284, 0]
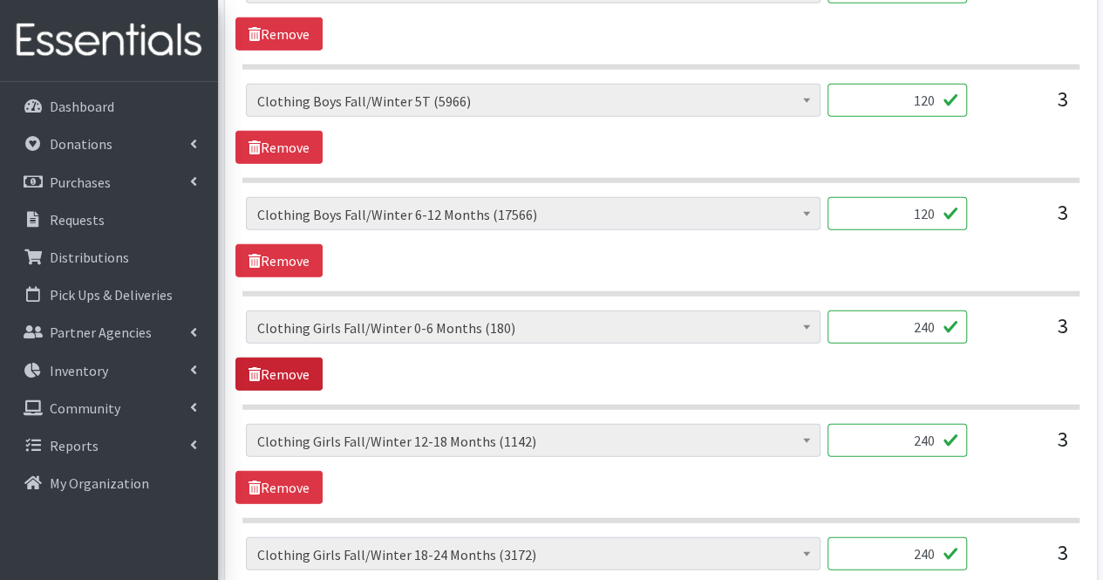
click at [279, 362] on link "Remove" at bounding box center [278, 373] width 87 height 33
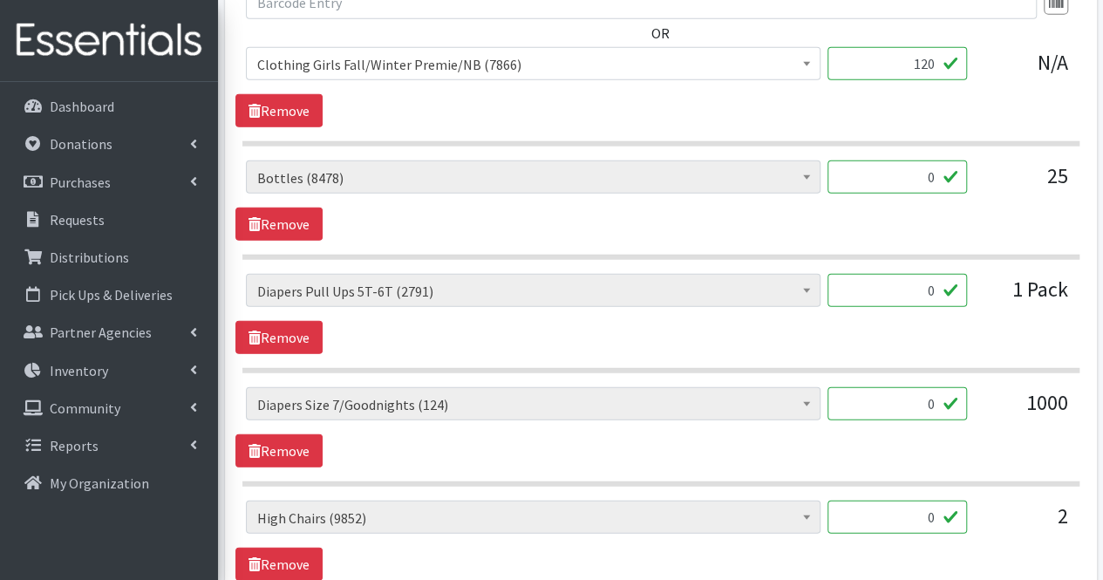
scroll to position [5492, 0]
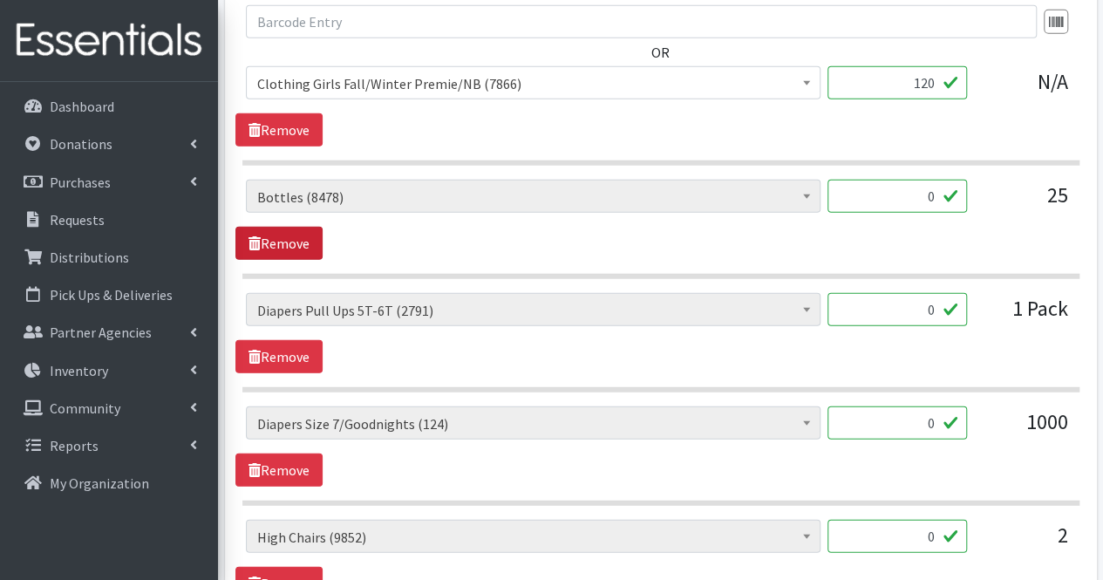
click at [285, 227] on link "Remove" at bounding box center [278, 243] width 87 height 33
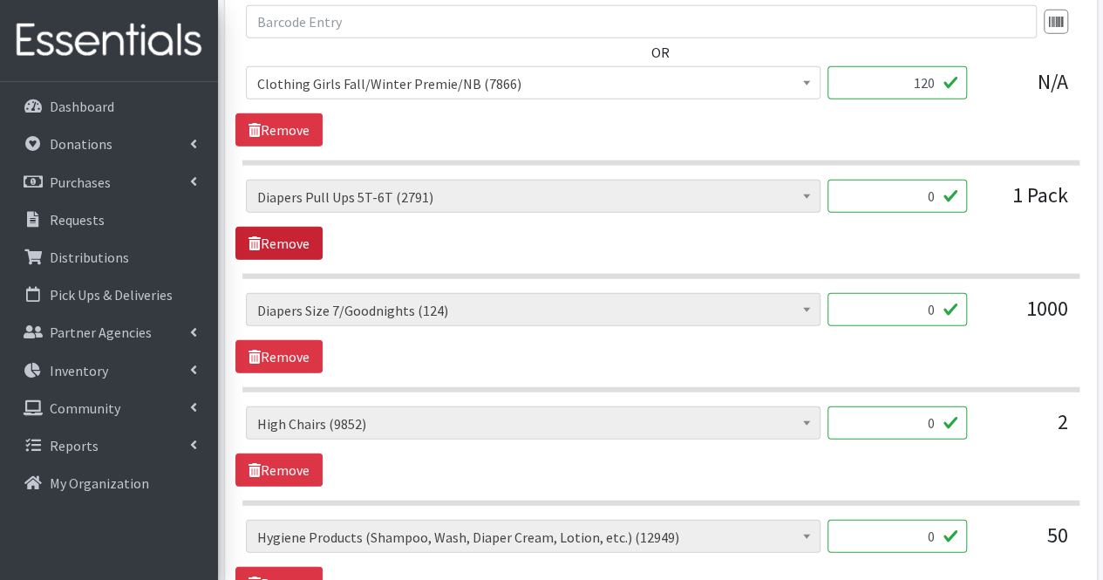
click at [285, 227] on link "Remove" at bounding box center [278, 243] width 87 height 33
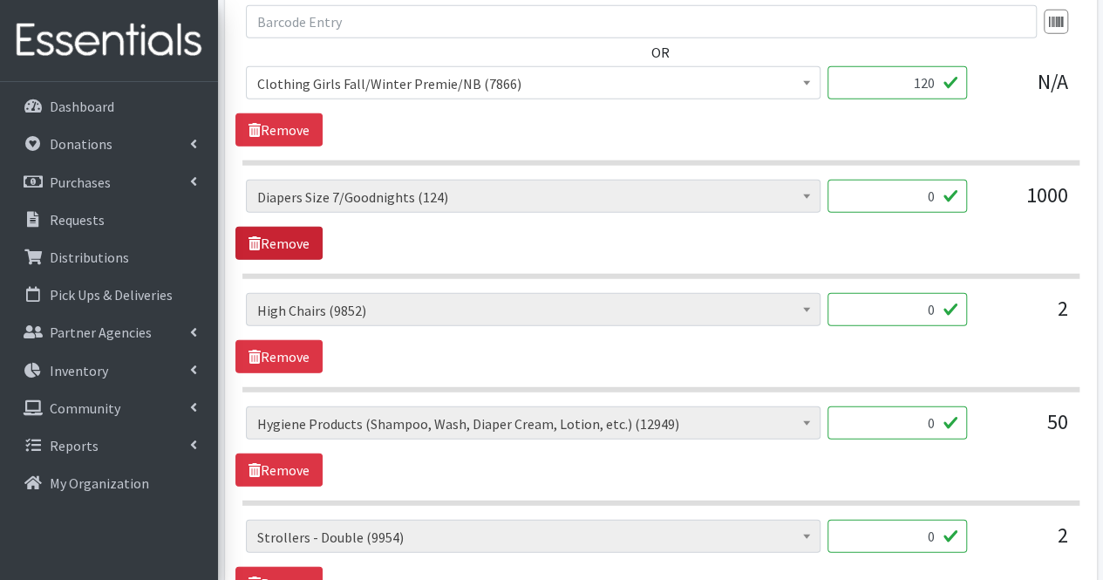
click at [285, 227] on link "Remove" at bounding box center [278, 243] width 87 height 33
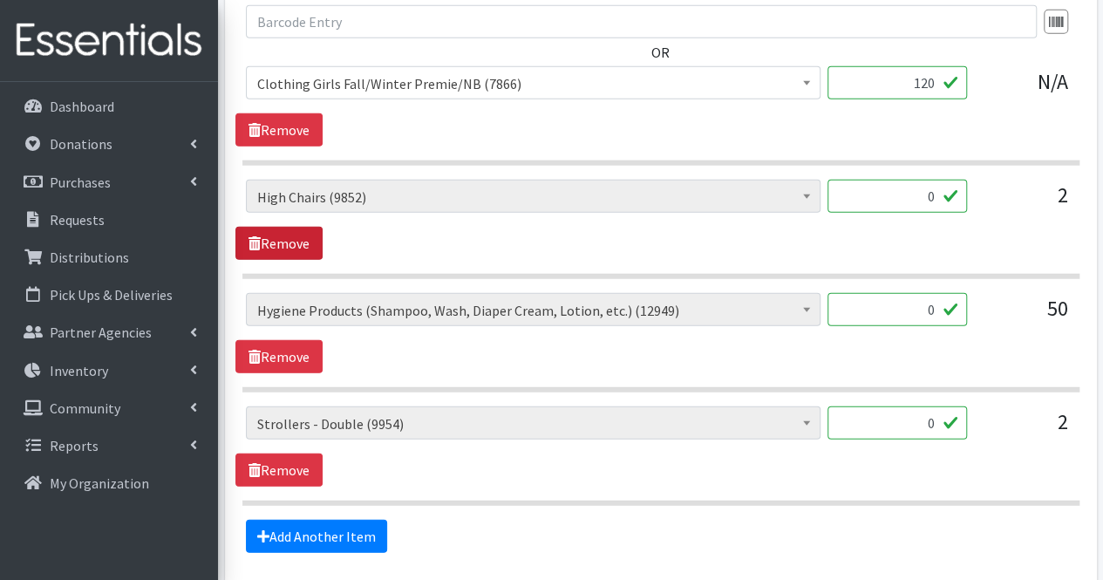
click at [285, 227] on link "Remove" at bounding box center [278, 243] width 87 height 33
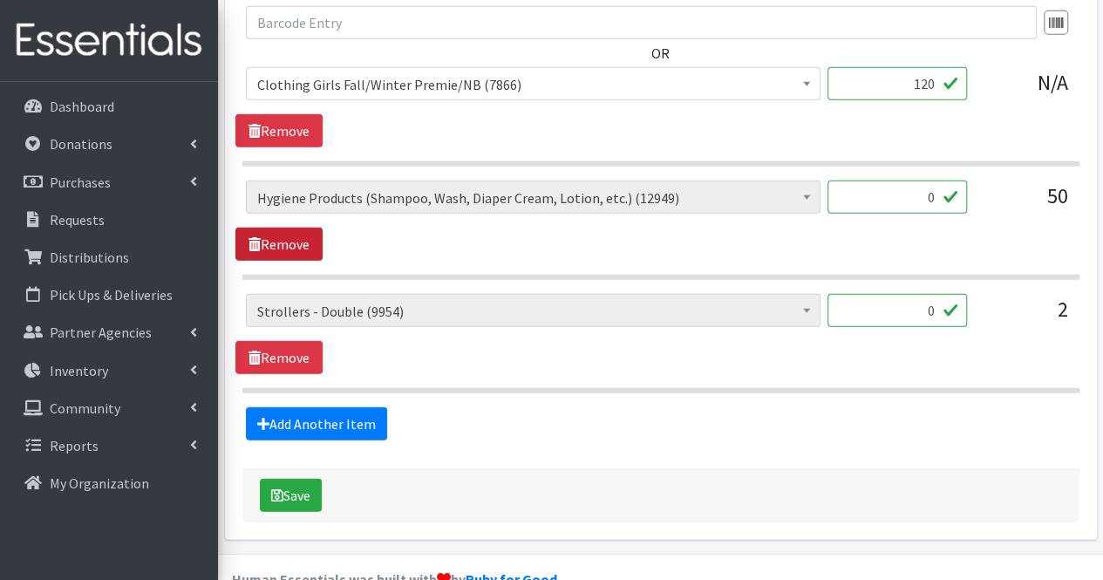
click at [285, 227] on link "Remove" at bounding box center [278, 243] width 87 height 33
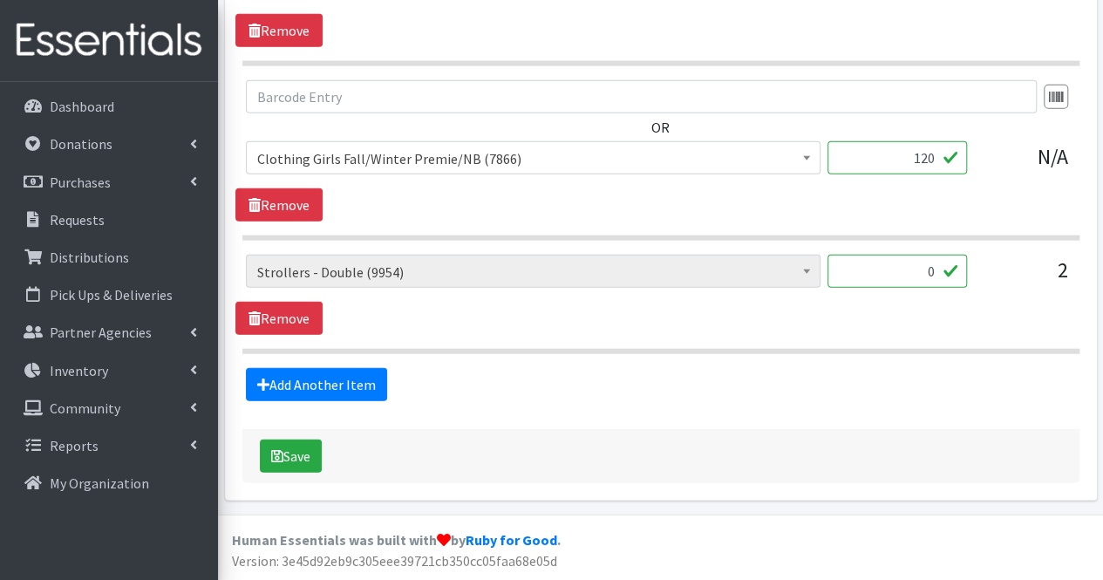
scroll to position [5378, 0]
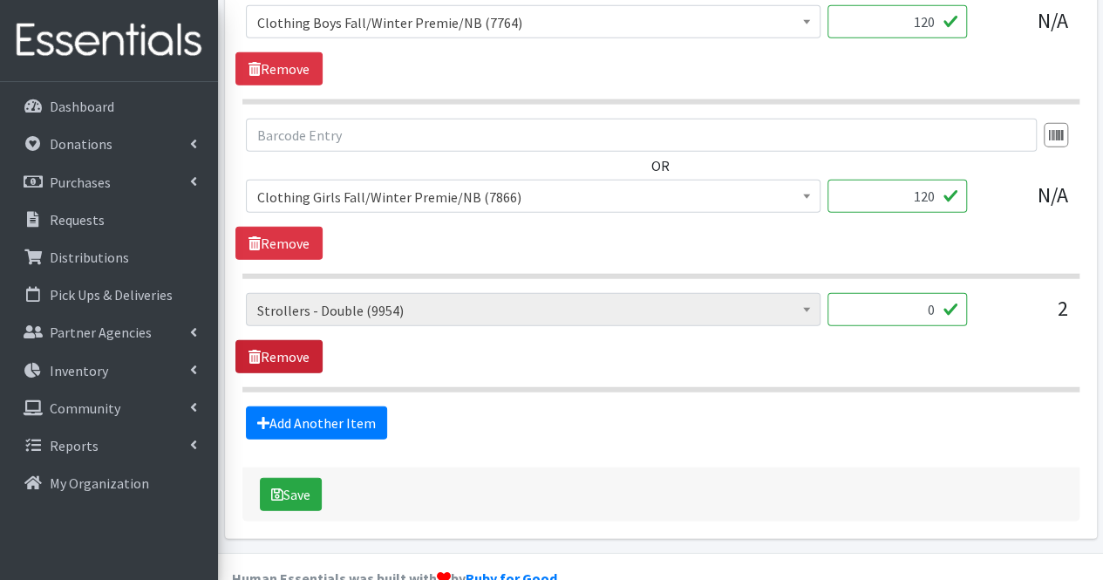
click at [289, 340] on link "Remove" at bounding box center [278, 356] width 87 height 33
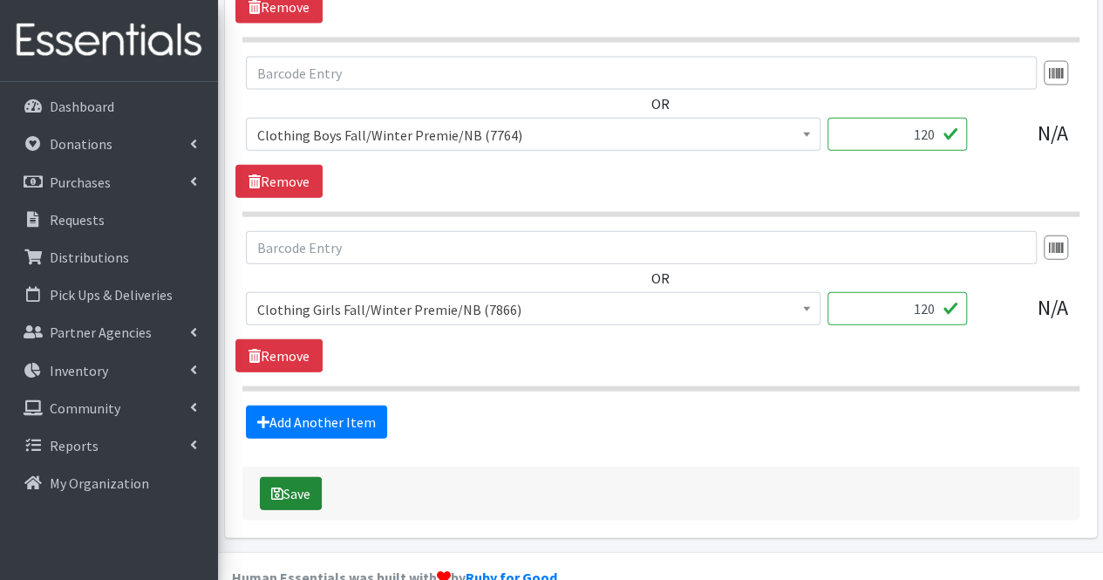
click at [282, 477] on button "Save" at bounding box center [291, 493] width 62 height 33
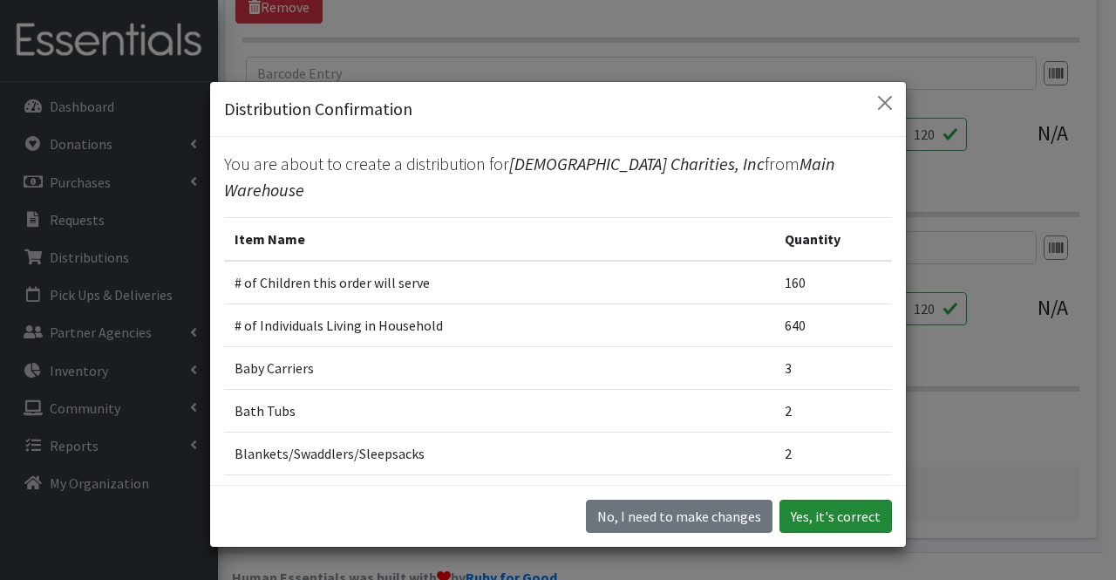
click at [827, 521] on button "Yes, it's correct" at bounding box center [835, 515] width 112 height 33
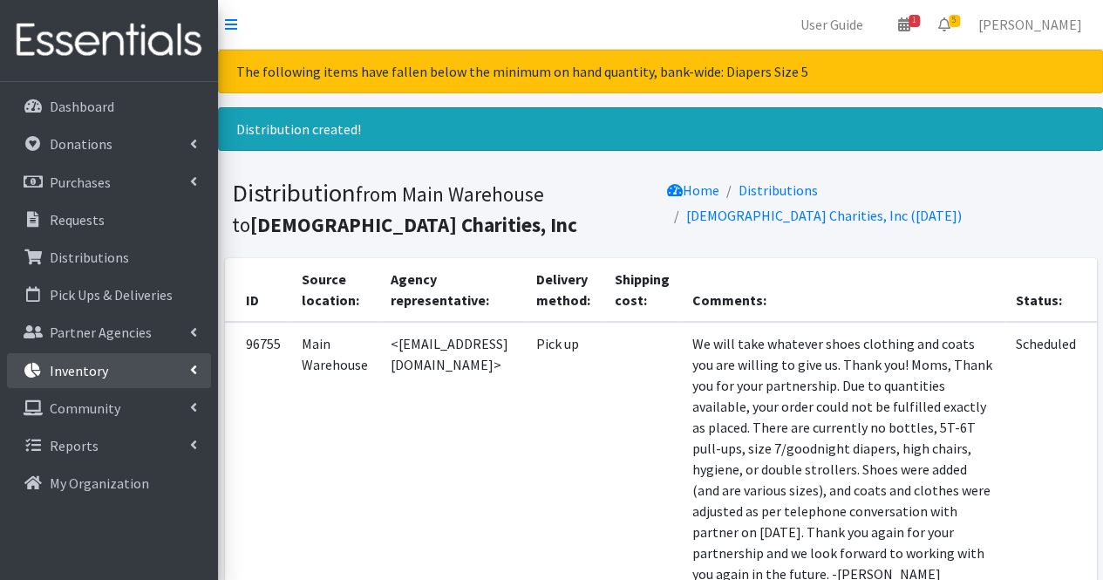
click at [130, 360] on link "Inventory" at bounding box center [109, 370] width 204 height 35
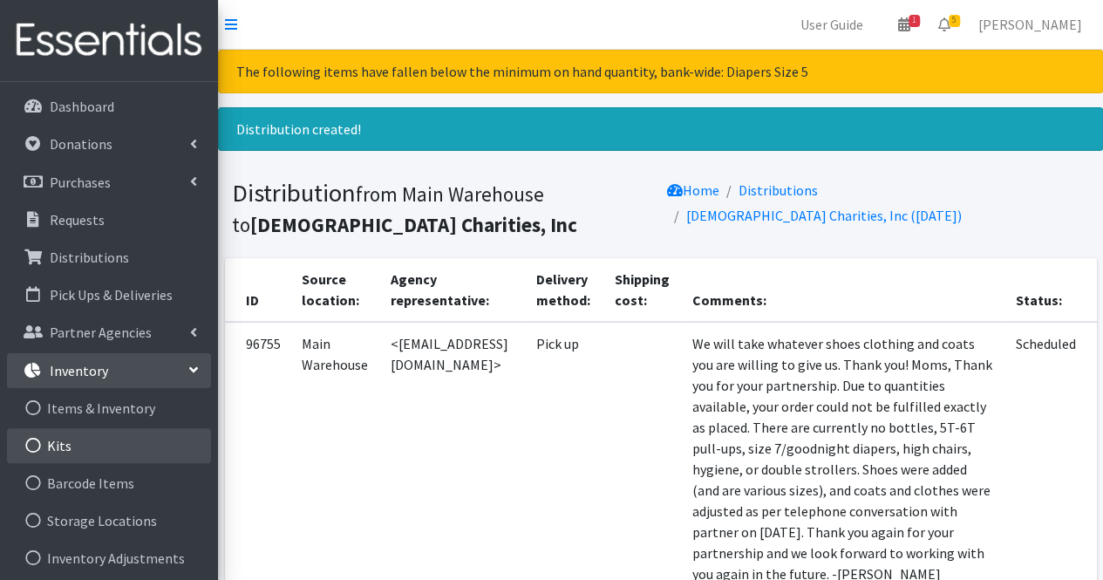
scroll to position [117, 0]
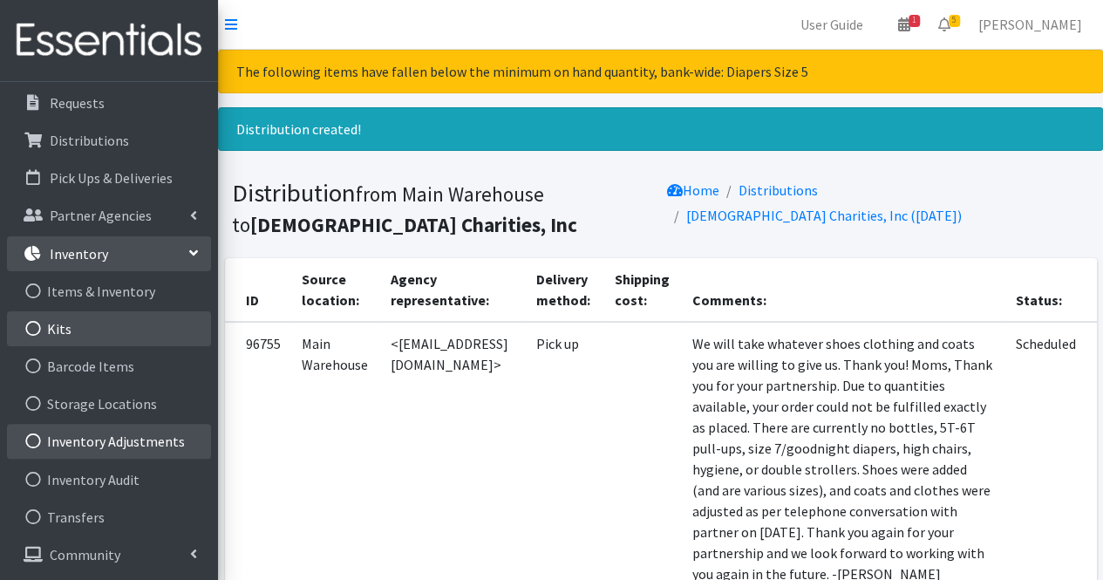
click at [140, 438] on link "Inventory Adjustments" at bounding box center [109, 441] width 204 height 35
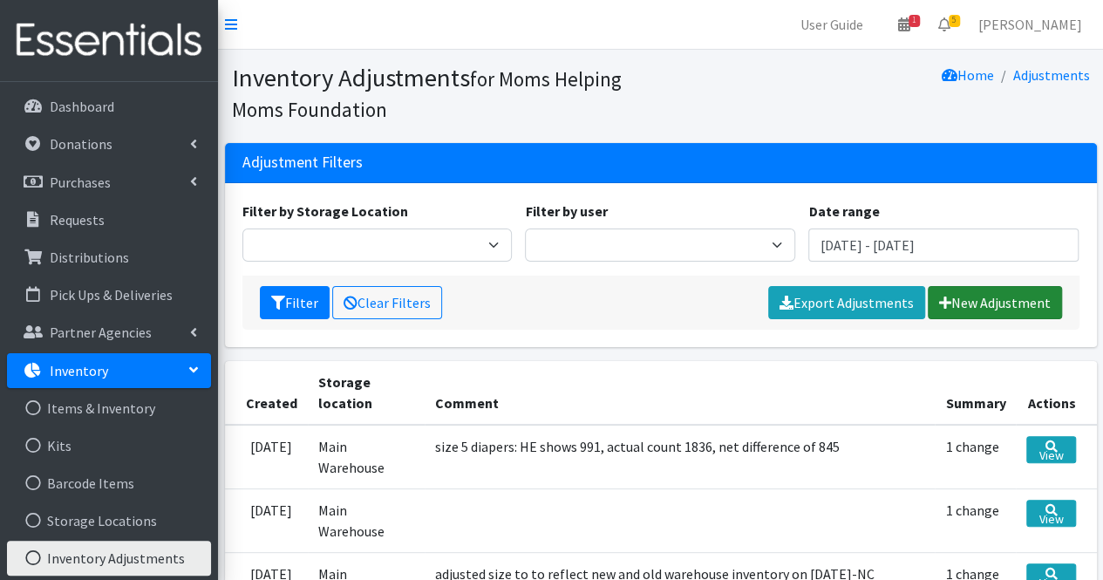
click at [1032, 297] on link "New Adjustment" at bounding box center [994, 302] width 134 height 33
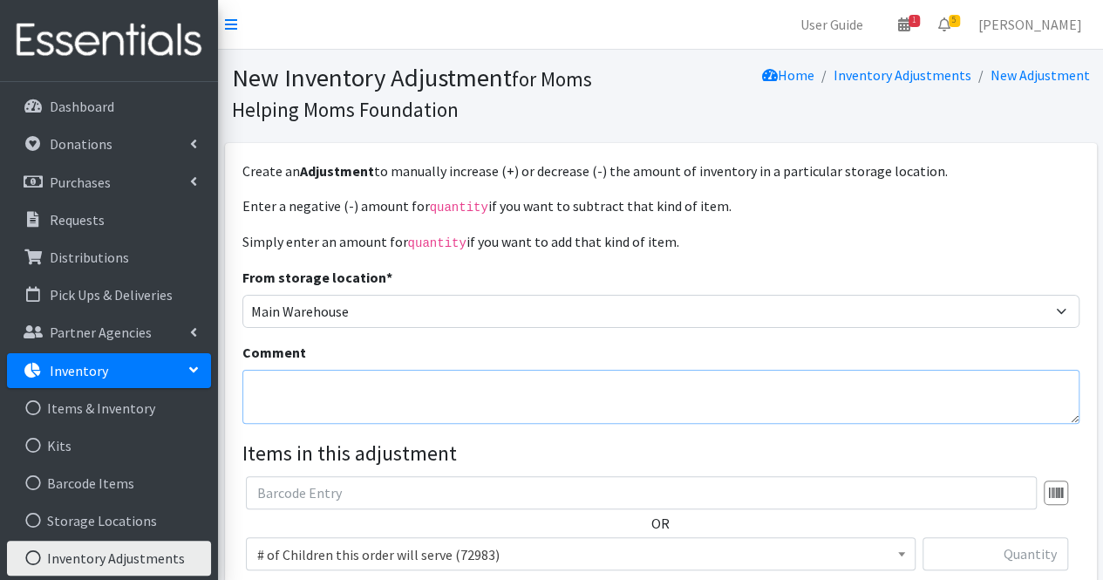
click at [603, 393] on textarea "Comment" at bounding box center [660, 397] width 837 height 54
click at [307, 382] on textarea "adjusted girls f/w 0-6 to allow completion of order" at bounding box center [660, 397] width 837 height 54
click at [621, 385] on textarea "adjusted estimate of girls f/w 0-6 to allow completion of order" at bounding box center [660, 397] width 837 height 54
type textarea "adjusted estimate of girls f/w 0-6 to allow completion of order on 9/17/25-NC"
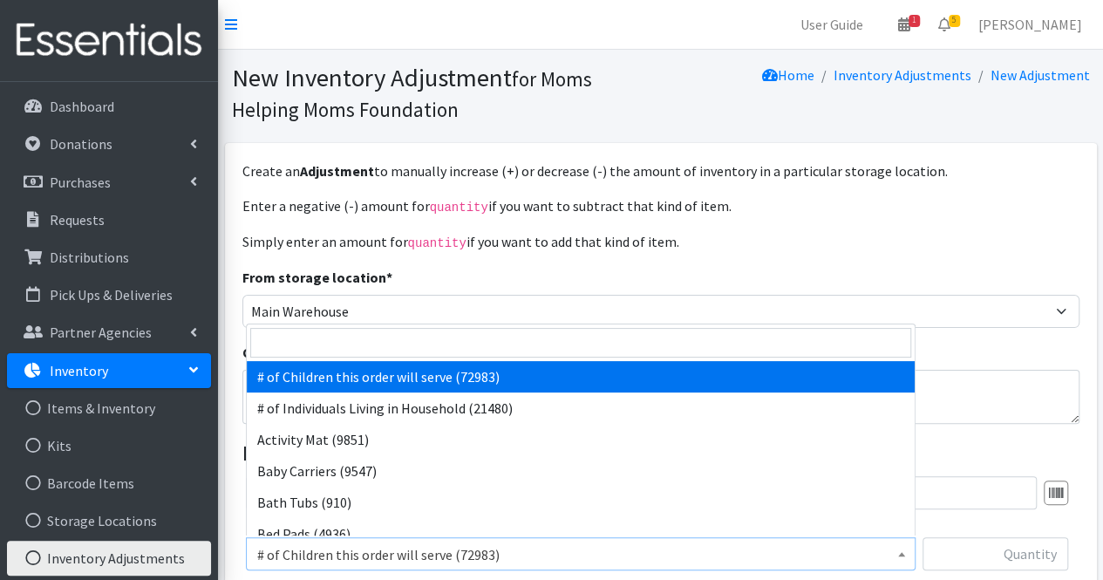
click at [546, 537] on span "# of Children this order will serve (72983)" at bounding box center [580, 553] width 669 height 33
click at [485, 339] on input "search" at bounding box center [580, 343] width 661 height 30
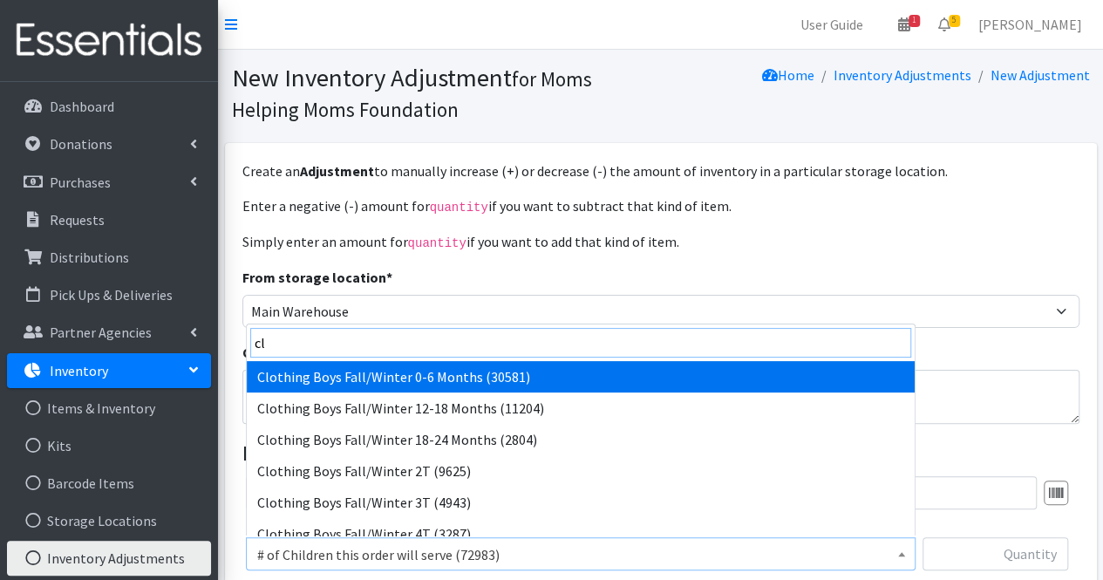
type input "clo"
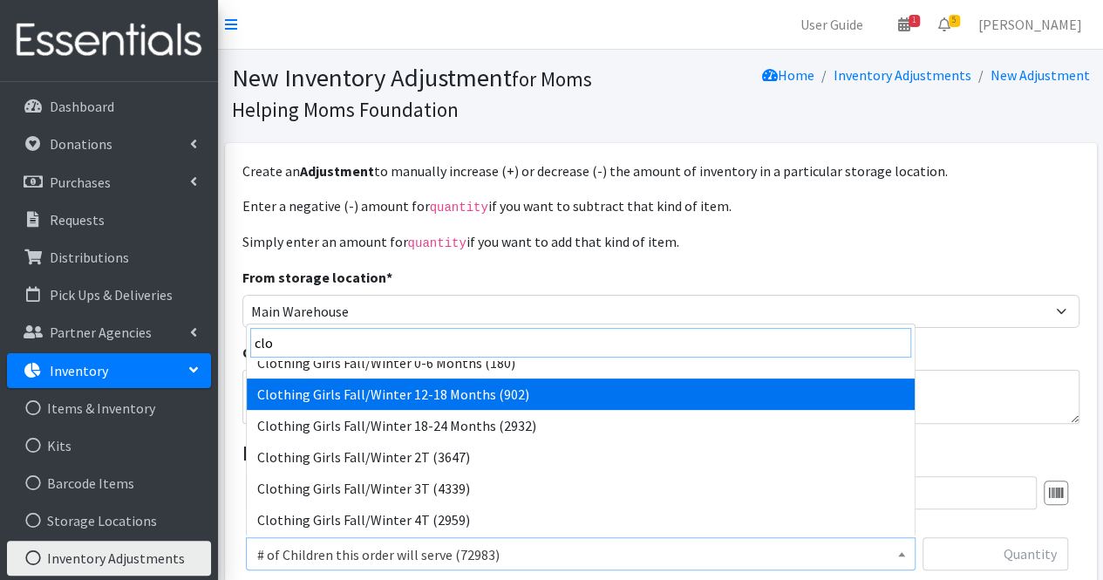
scroll to position [565, 0]
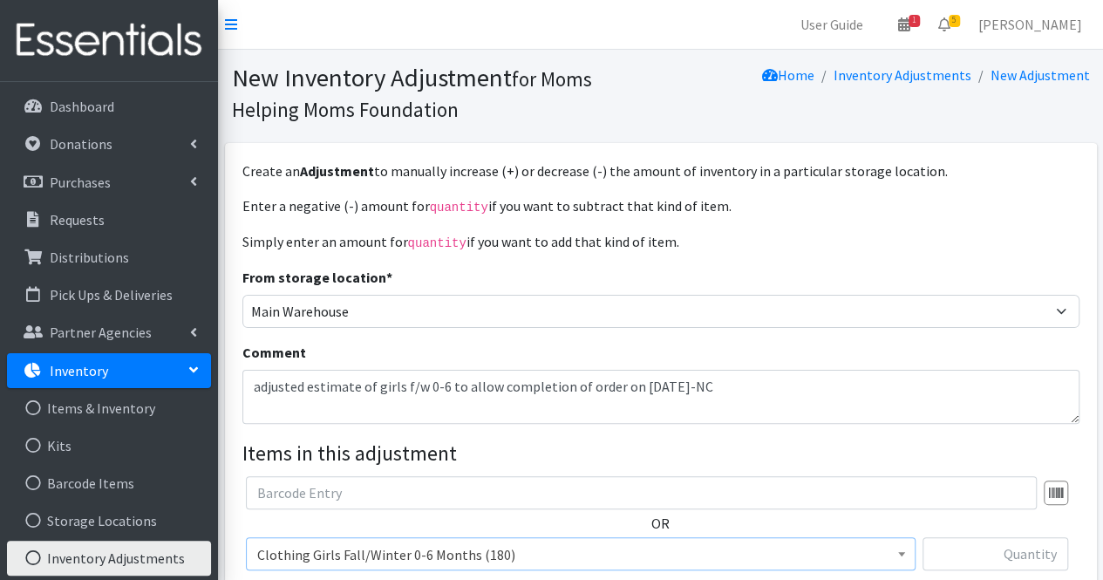
select select "5733"
click at [1030, 565] on input "text" at bounding box center [995, 553] width 146 height 33
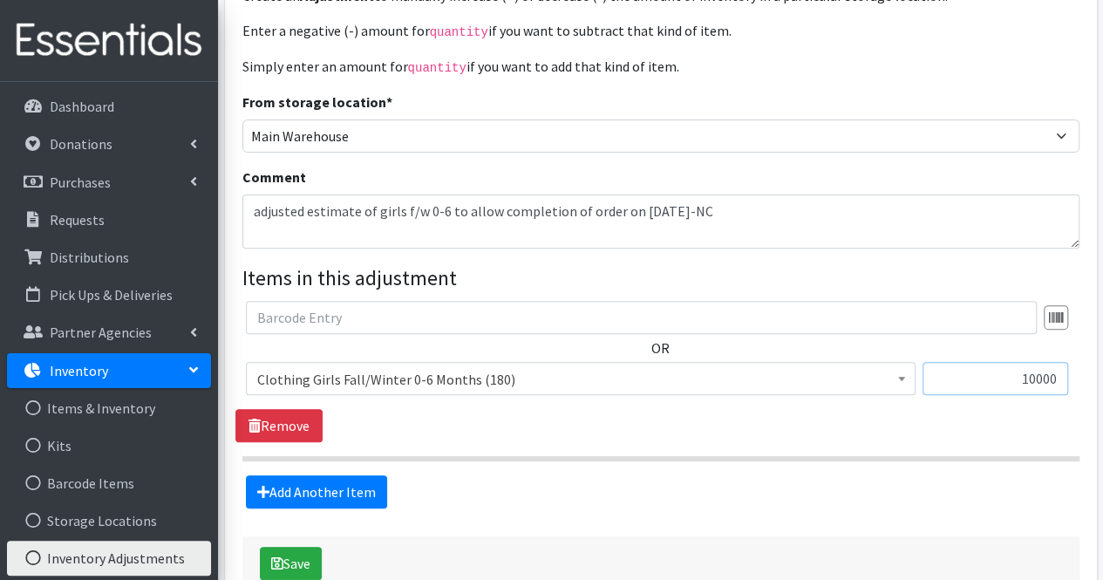
scroll to position [176, 0]
type input "10000"
click at [302, 554] on button "Save" at bounding box center [291, 562] width 62 height 33
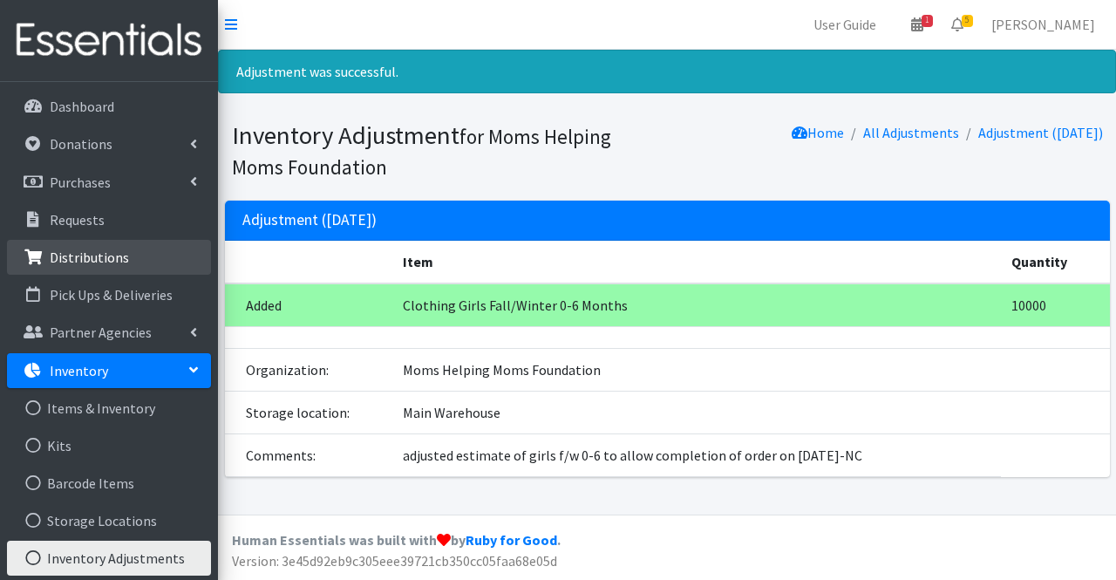
click at [110, 263] on p "Distributions" at bounding box center [89, 256] width 79 height 17
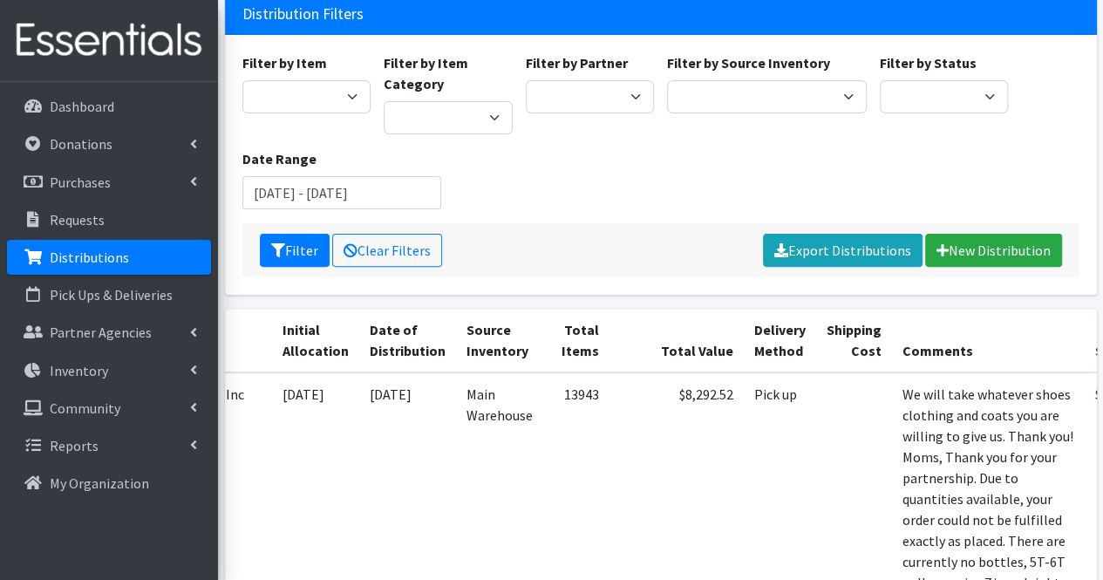
scroll to position [150, 0]
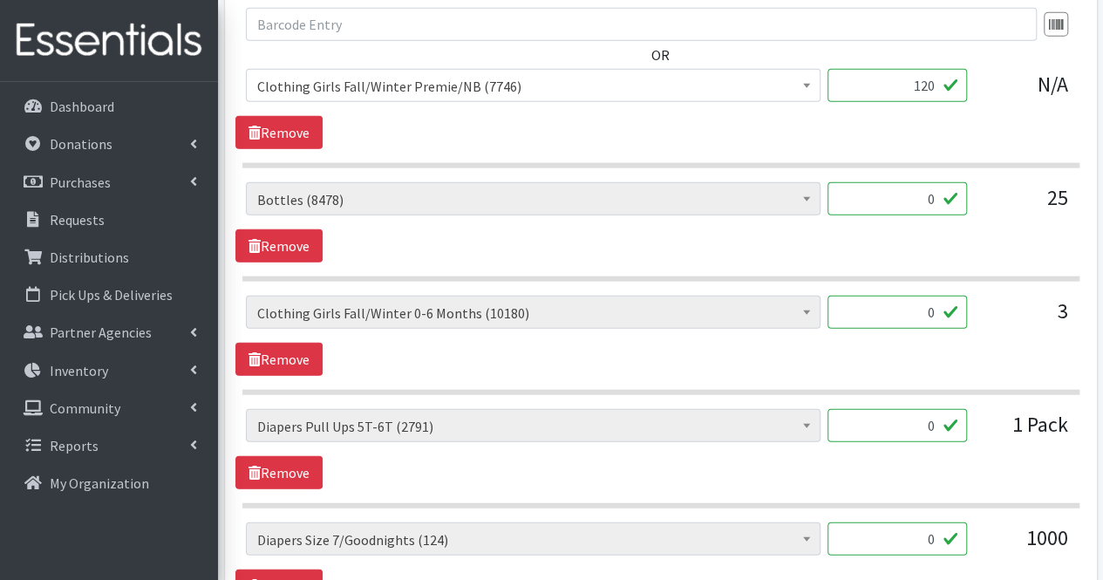
scroll to position [5411, 0]
click at [288, 228] on link "Remove" at bounding box center [278, 244] width 87 height 33
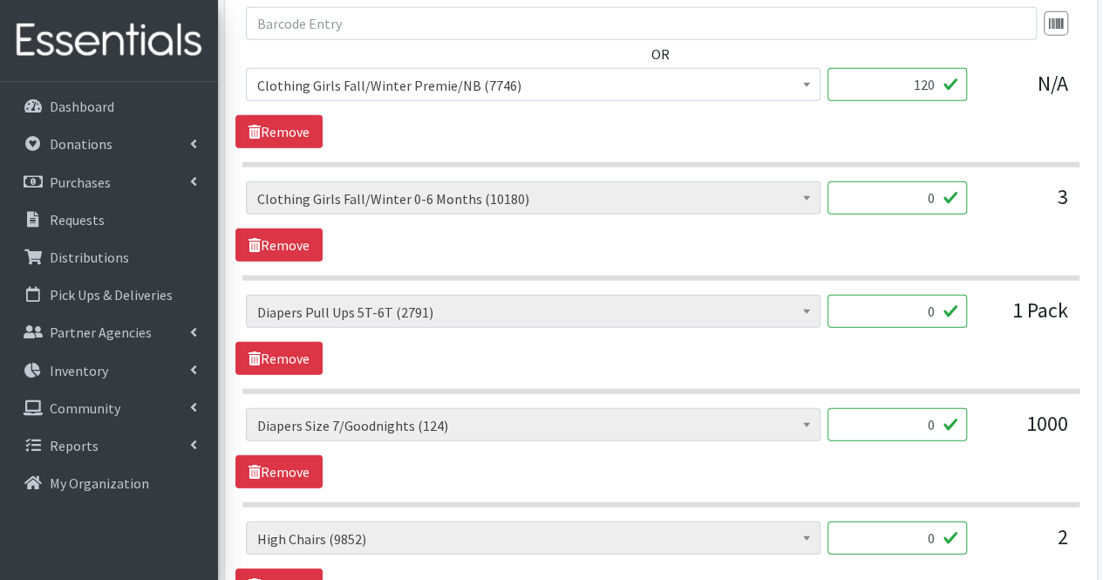
click at [933, 181] on input "0" at bounding box center [896, 197] width 139 height 33
type input "240"
click at [288, 342] on link "Remove" at bounding box center [278, 358] width 87 height 33
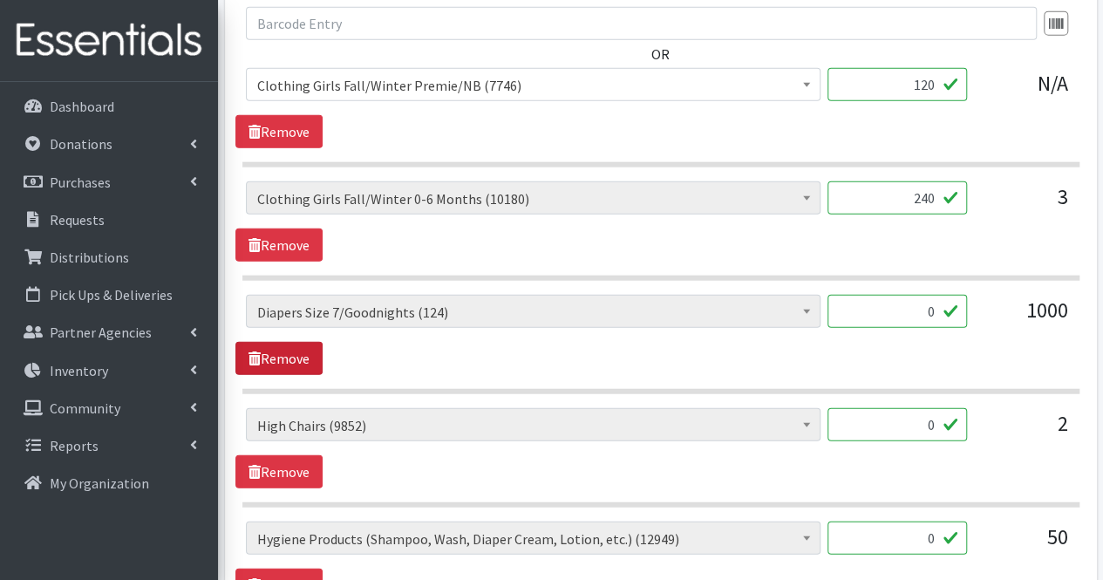
click at [288, 342] on link "Remove" at bounding box center [278, 358] width 87 height 33
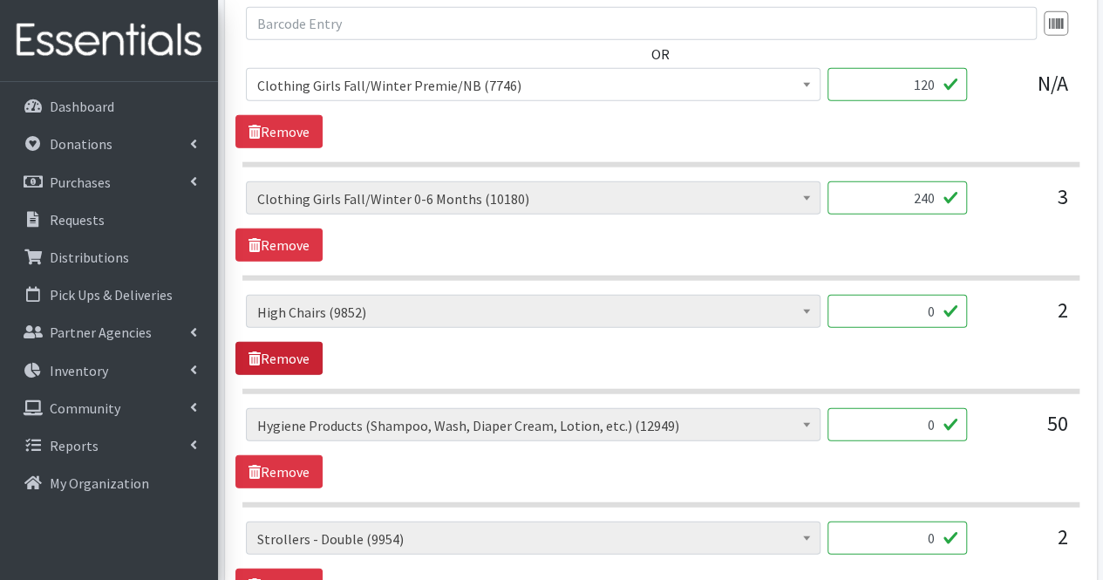
click at [288, 342] on link "Remove" at bounding box center [278, 358] width 87 height 33
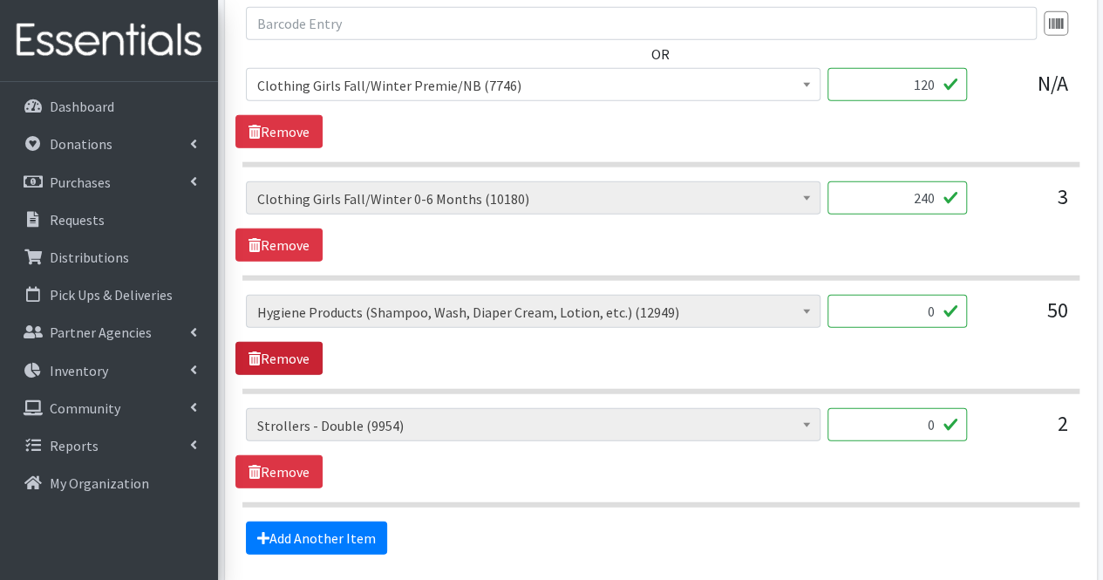
click at [288, 342] on link "Remove" at bounding box center [278, 358] width 87 height 33
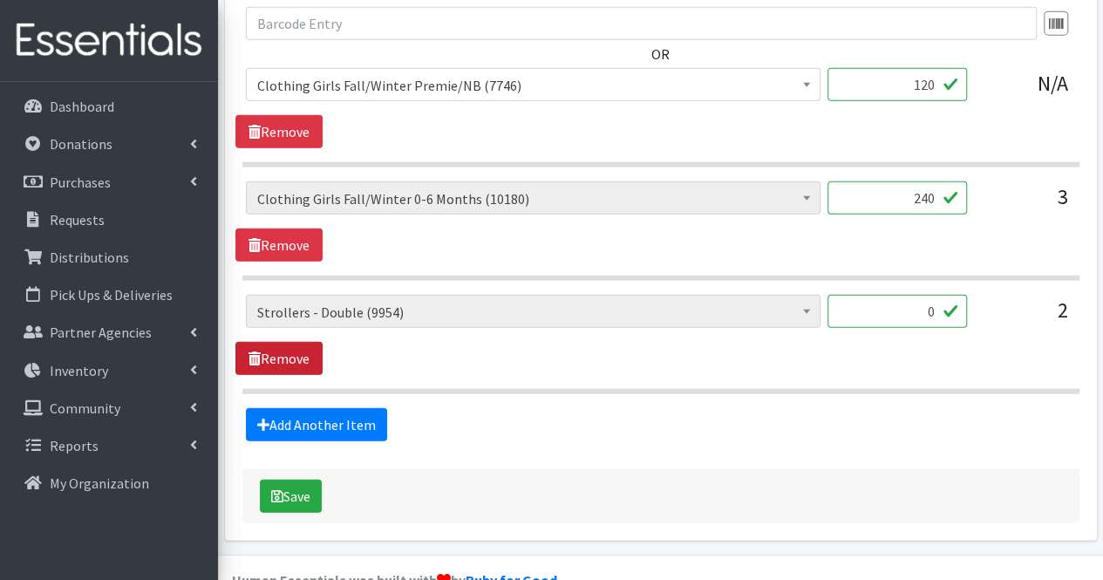
click at [288, 342] on link "Remove" at bounding box center [278, 358] width 87 height 33
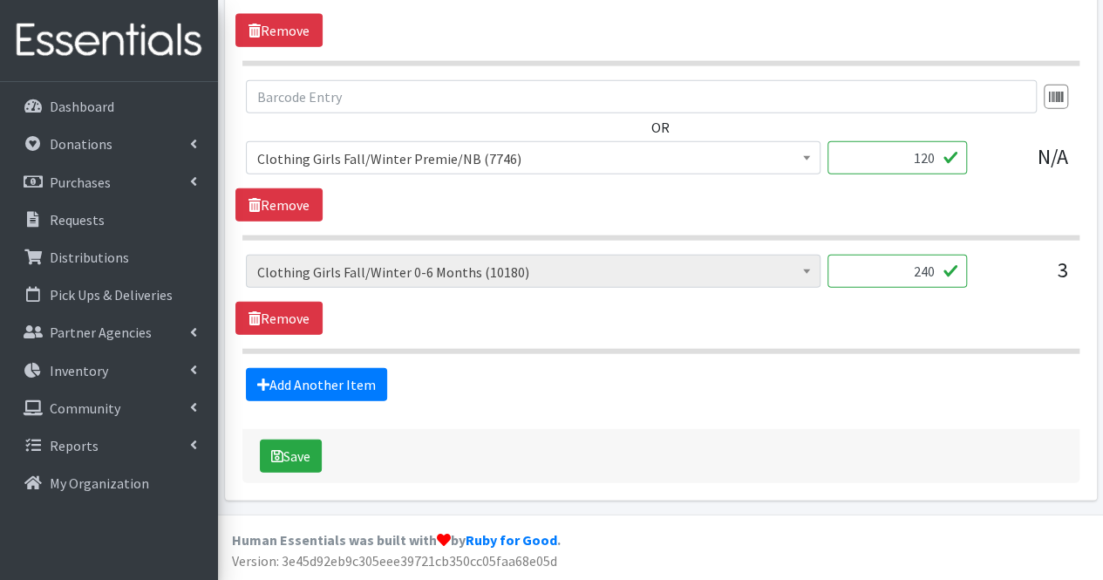
scroll to position [5301, 0]
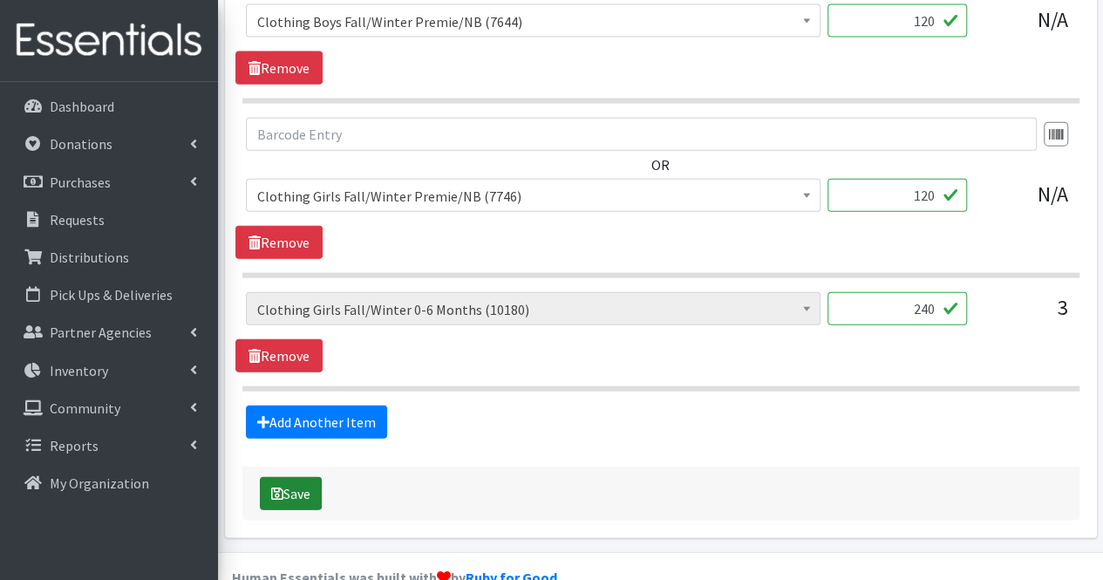
click at [304, 477] on button "Save" at bounding box center [291, 493] width 62 height 33
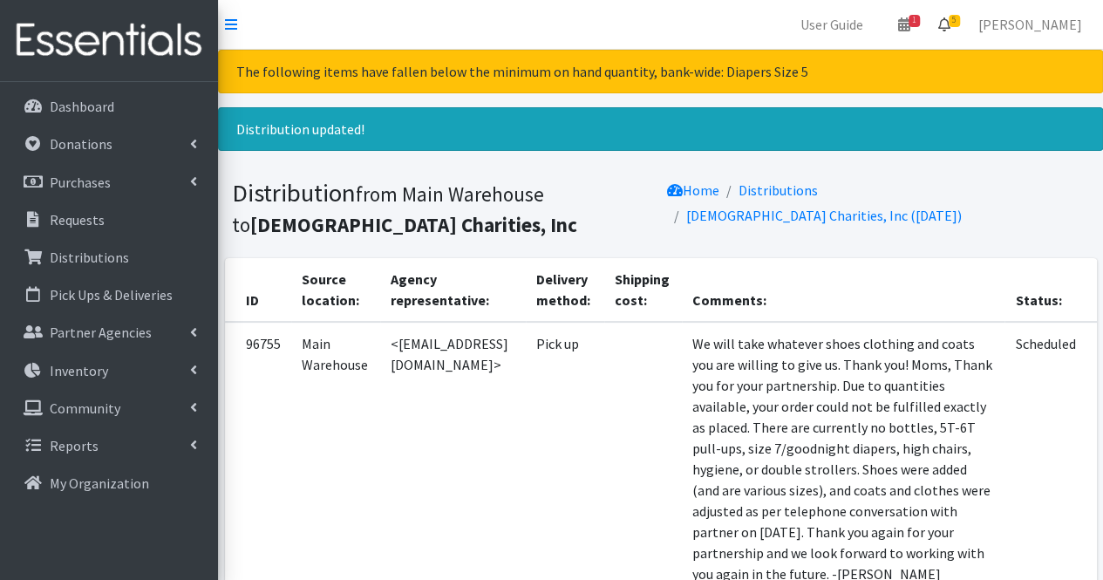
click at [964, 31] on link "5" at bounding box center [944, 24] width 40 height 35
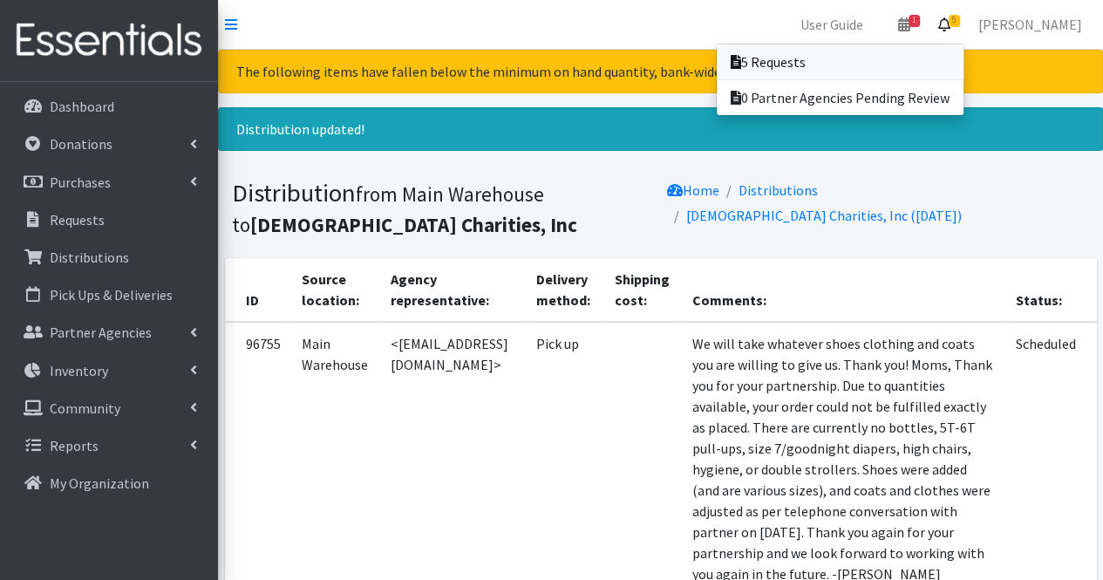
click at [865, 51] on link "5 Requests" at bounding box center [839, 61] width 247 height 35
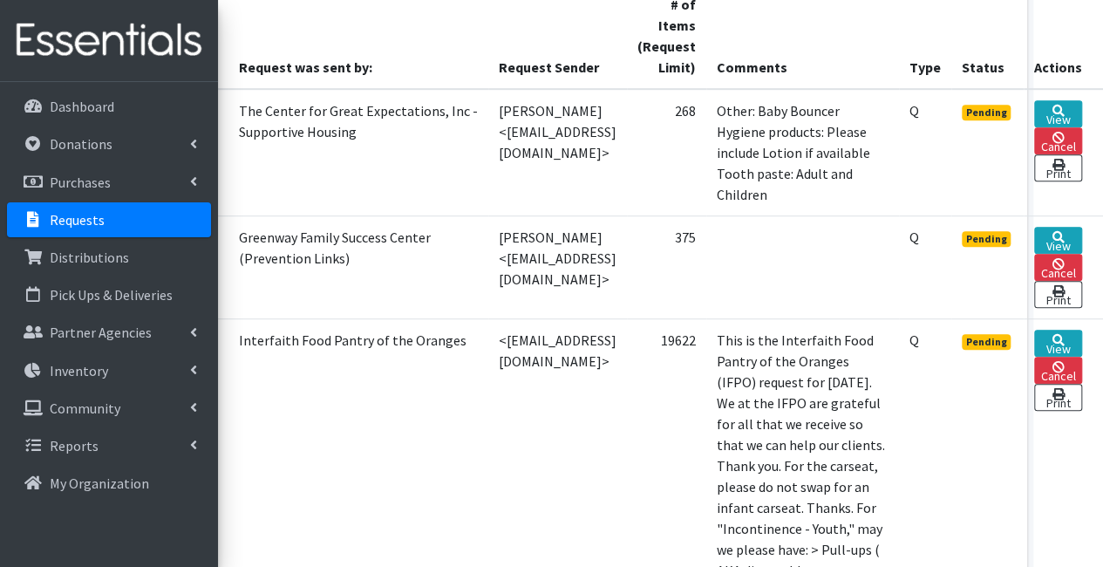
scroll to position [463, 115]
click at [1082, 329] on link "View" at bounding box center [1058, 342] width 48 height 27
